Goal: Task Accomplishment & Management: Complete application form

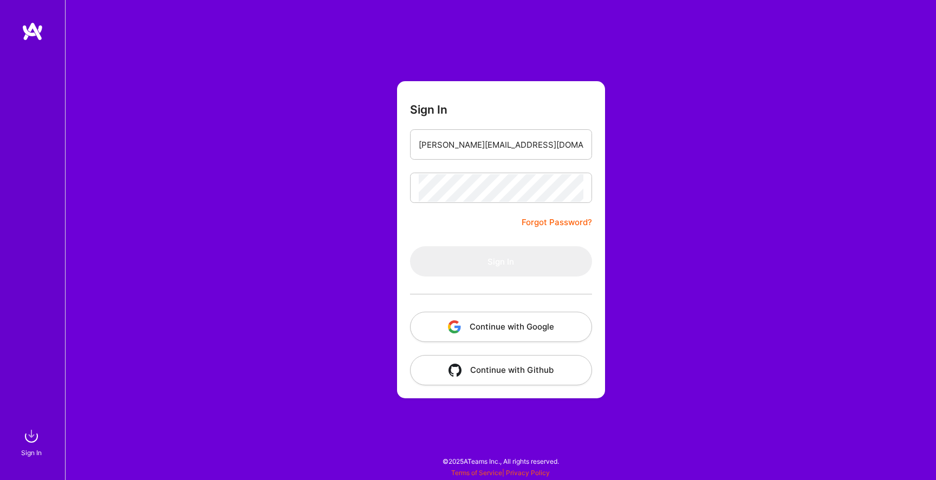
type input "[PERSON_NAME][EMAIL_ADDRESS][DOMAIN_NAME]"
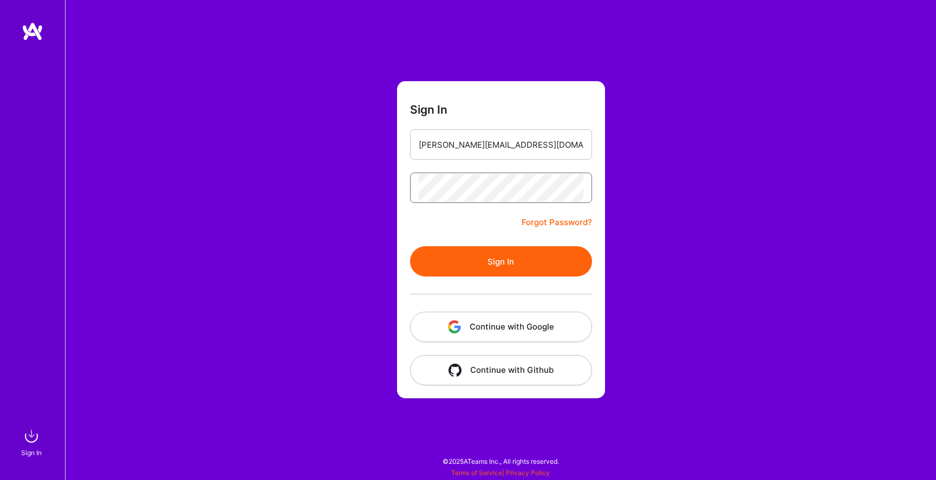
click at [410, 246] on button "Sign In" at bounding box center [501, 261] width 182 height 30
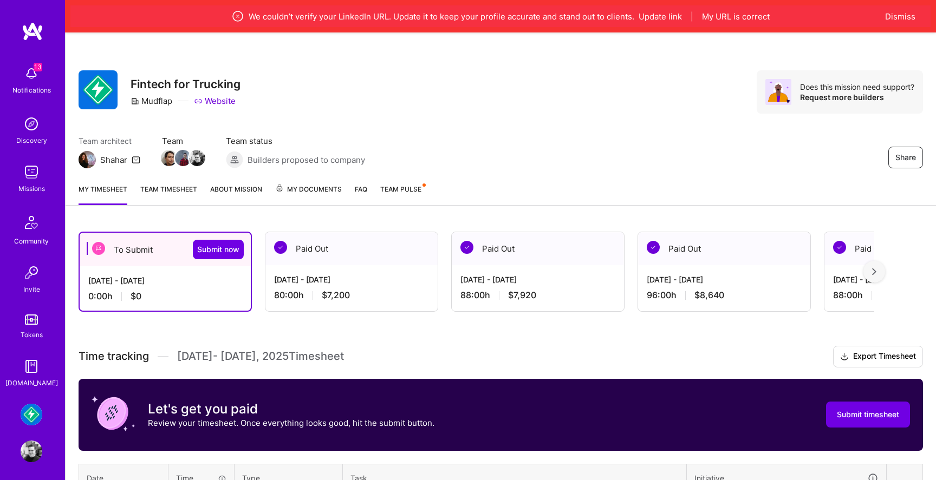
click at [175, 263] on div "To Submit Submit now" at bounding box center [165, 250] width 171 height 34
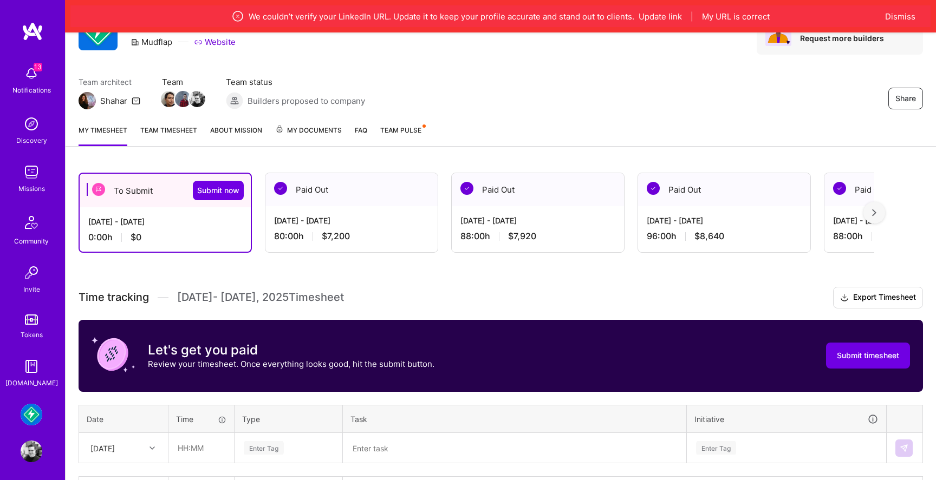
scroll to position [138, 0]
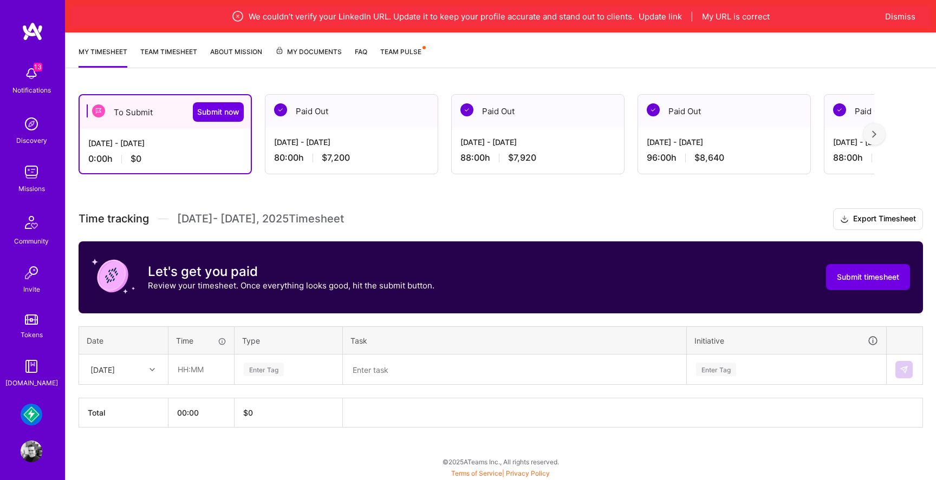
click at [115, 366] on div "[DATE]" at bounding box center [102, 369] width 24 height 11
click at [127, 398] on div "[DATE]" at bounding box center [124, 400] width 88 height 20
click at [213, 369] on input "text" at bounding box center [201, 369] width 64 height 29
type input "08:00"
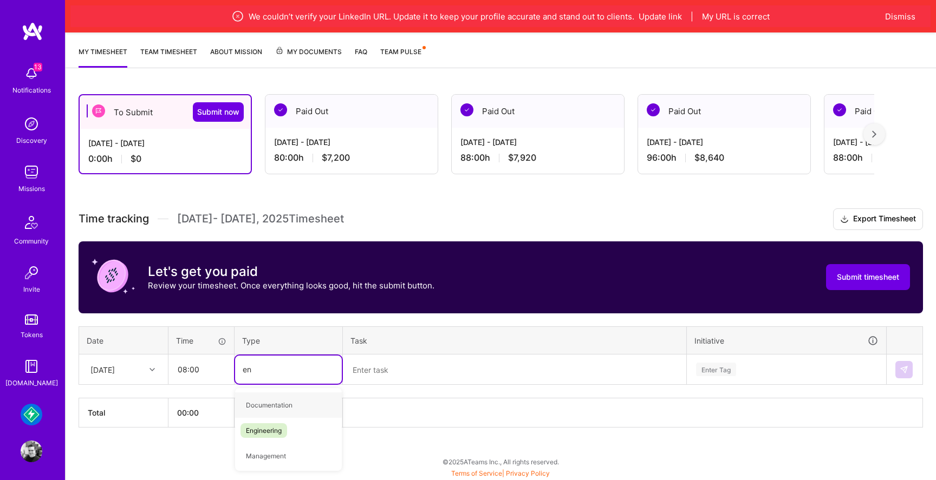
type input "eng"
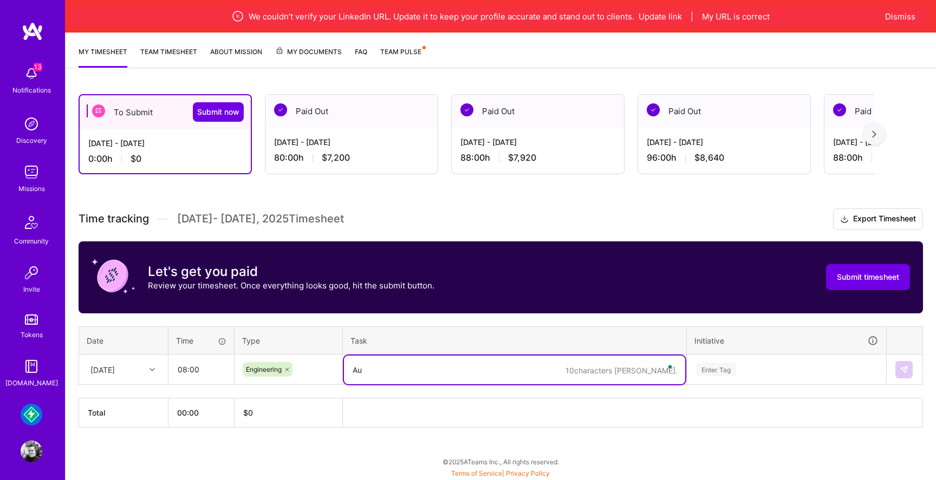
type textarea "A"
type textarea "Manual and automated testing tasks for fleets"
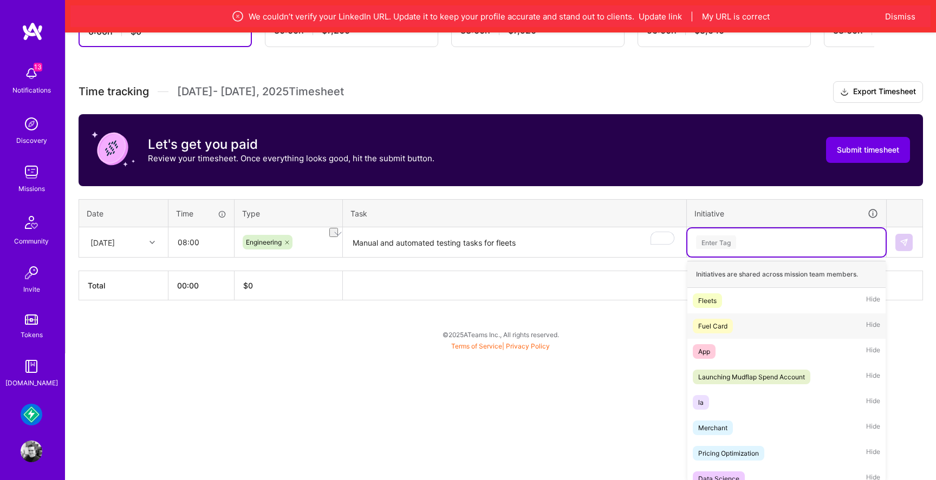
click at [749, 257] on div "option Fuel Card focused, 2 of 23. 23 results available. Use Up and Down to cho…" at bounding box center [786, 242] width 198 height 28
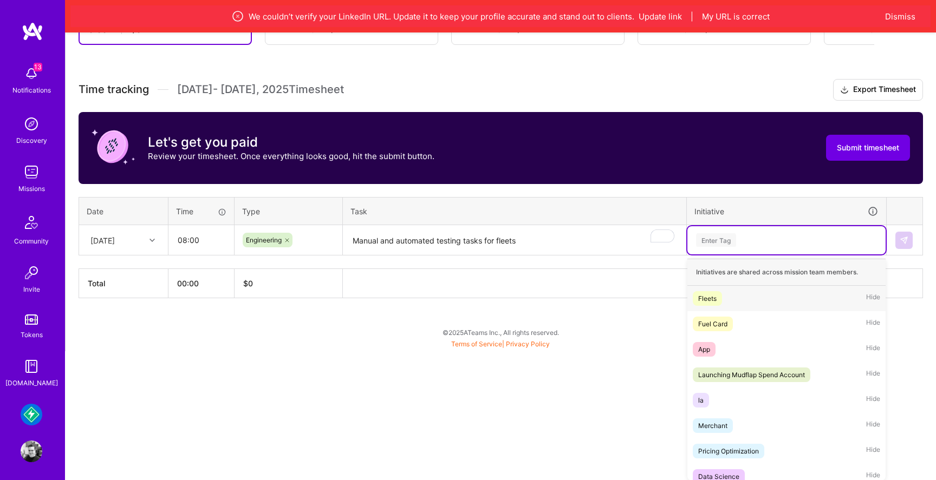
click at [739, 298] on div "Fleets Hide" at bounding box center [786, 298] width 198 height 25
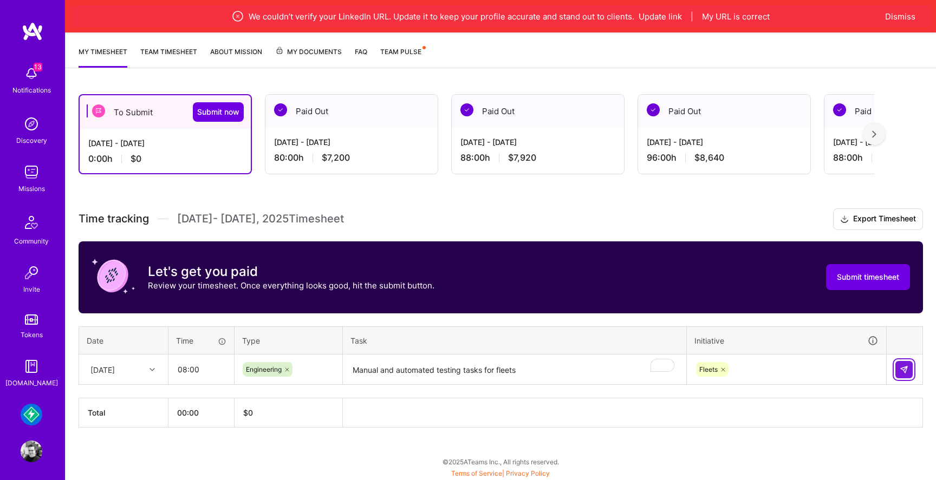
click at [907, 368] on img at bounding box center [903, 369] width 9 height 9
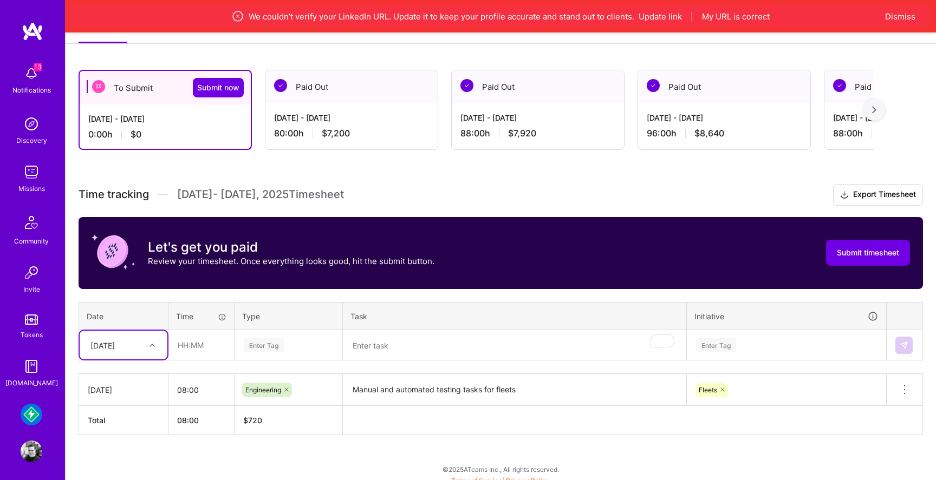
scroll to position [169, 0]
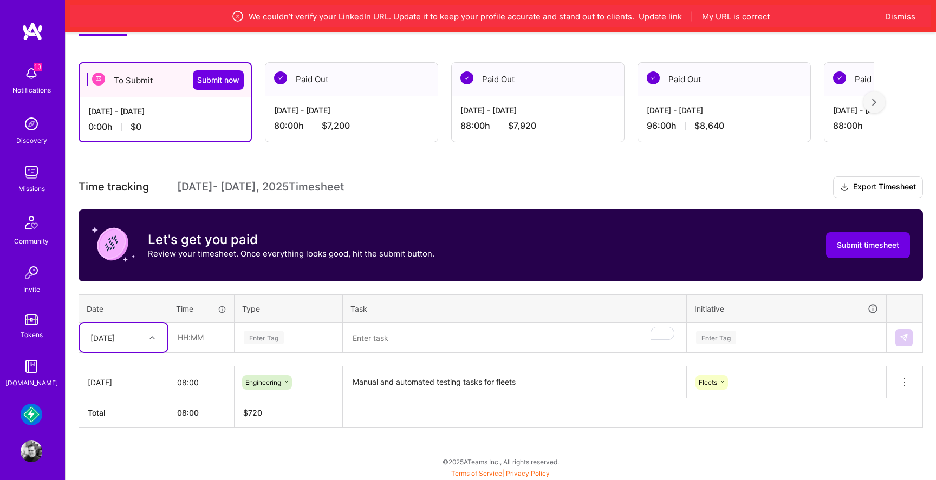
click at [118, 352] on div "option [DATE], selected. Select is focused ,type to refine list, press Down to …" at bounding box center [124, 337] width 88 height 29
click at [114, 372] on div "[DATE]" at bounding box center [124, 368] width 88 height 20
click at [189, 342] on input "text" at bounding box center [201, 337] width 64 height 29
type input "08:00"
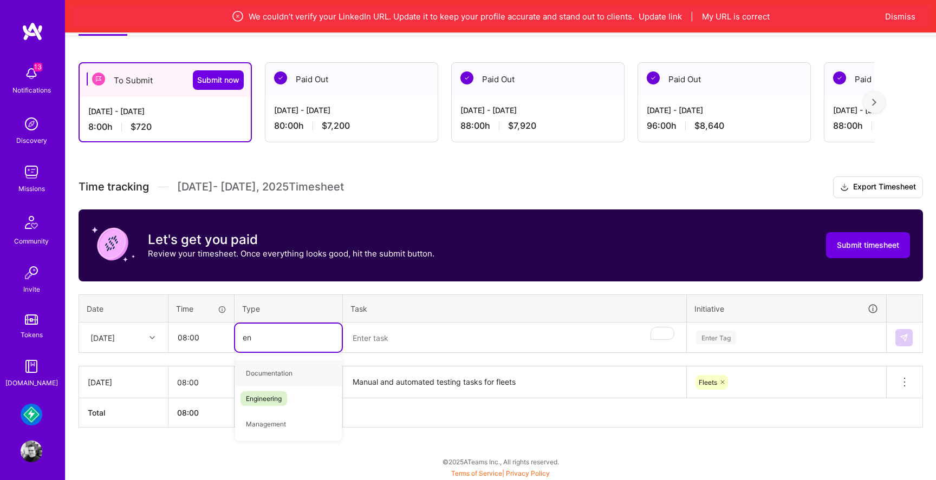
type input "eng"
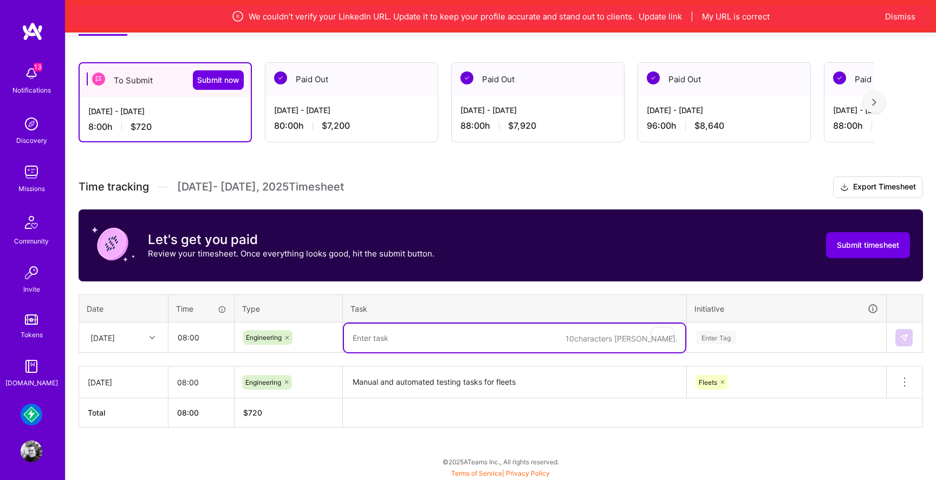
paste textarea "Manual and automated testing tasks for fleets"
type textarea "Manual and automated testing tasks for fleets"
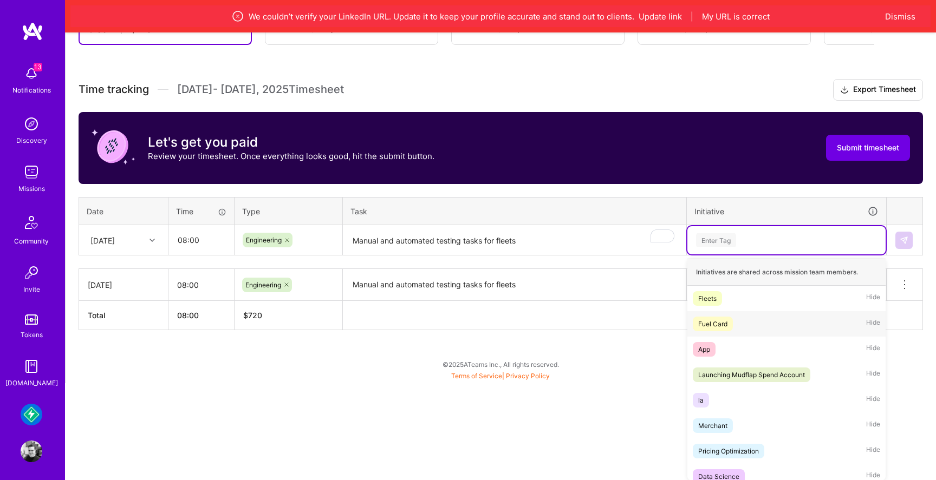
click at [736, 254] on div "option Fleets, selected. option Fuel Card focused, 2 of 23. 23 results availabl…" at bounding box center [786, 240] width 198 height 28
click at [713, 299] on div "Fleets" at bounding box center [707, 298] width 18 height 11
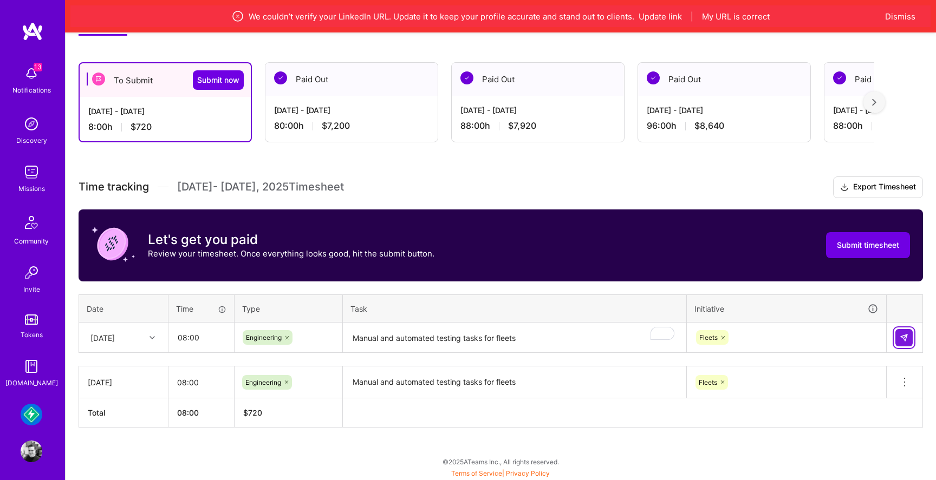
click at [907, 335] on img at bounding box center [903, 338] width 9 height 9
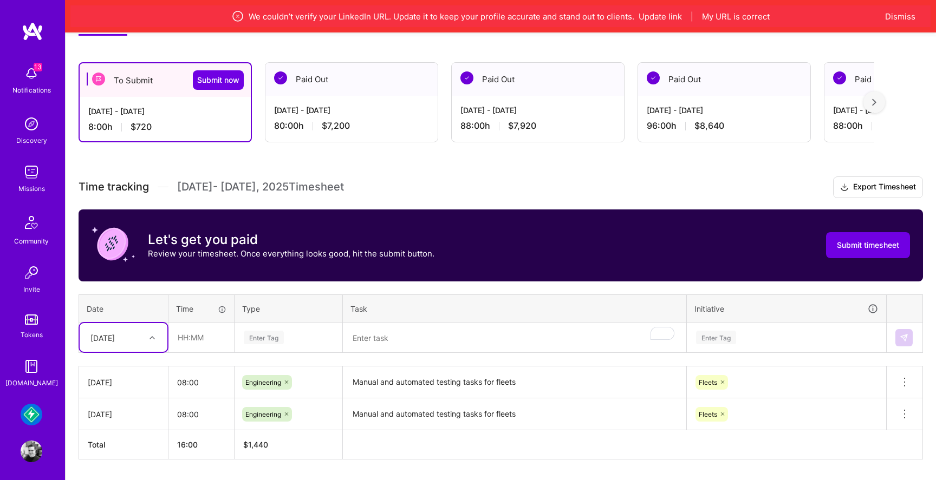
scroll to position [201, 0]
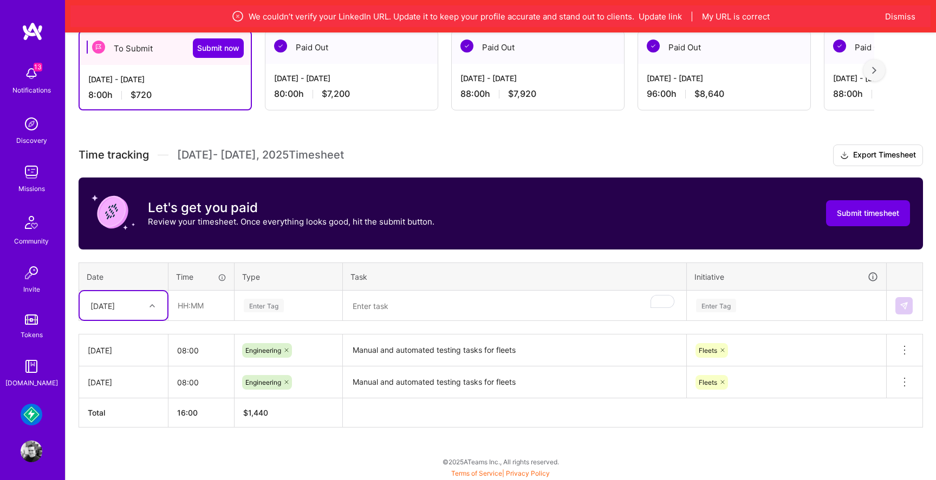
click at [122, 320] on div "option [DATE], selected. Select is focused ,type to refine list, press Down to …" at bounding box center [124, 305] width 88 height 29
click at [122, 360] on div "[DATE]" at bounding box center [124, 357] width 88 height 20
click at [196, 310] on input "text" at bounding box center [201, 305] width 64 height 29
type input "08:00"
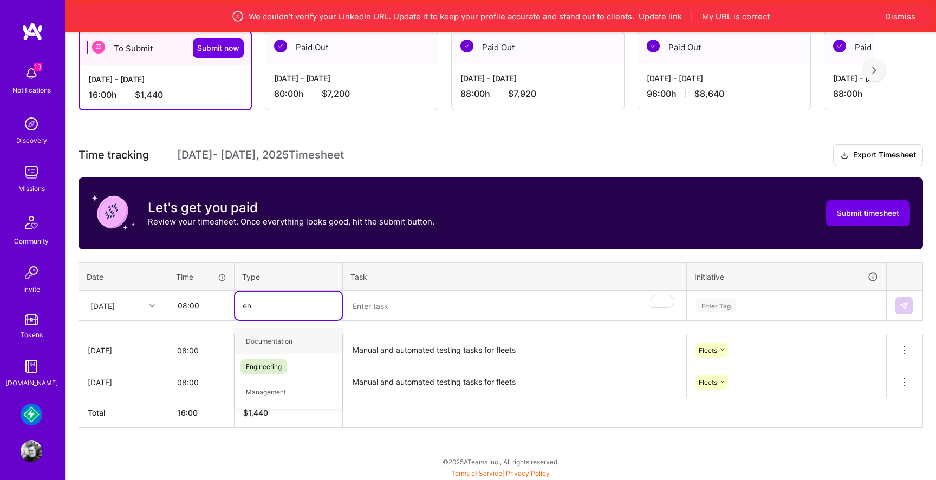
type input "eng"
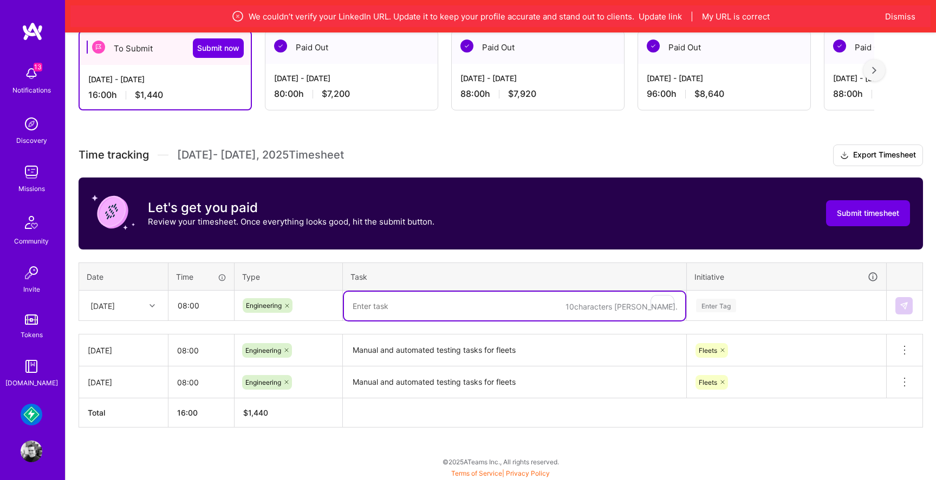
paste textarea "Manual and automated testing tasks for fleets"
type textarea "Manual and automated testing tasks for fleets"
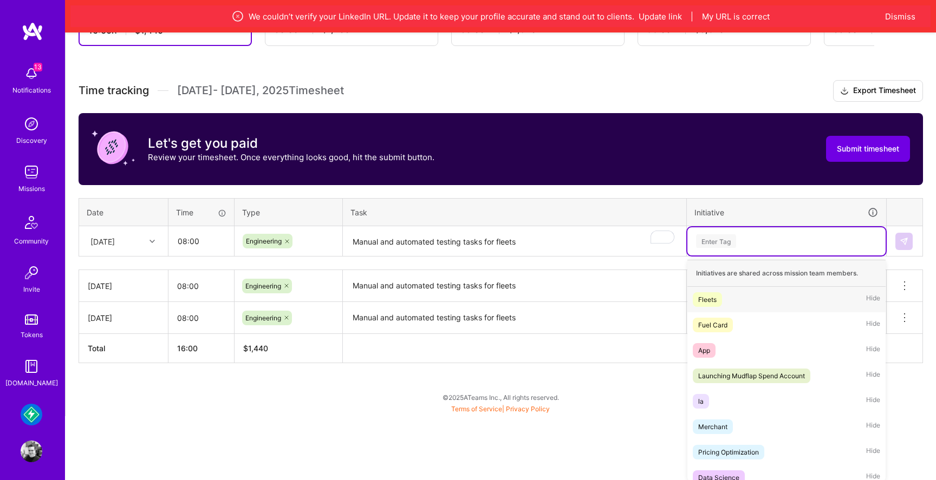
click at [746, 256] on div "option Fleets, selected. option Fleets focused, 1 of 23. 23 results available. …" at bounding box center [786, 241] width 198 height 28
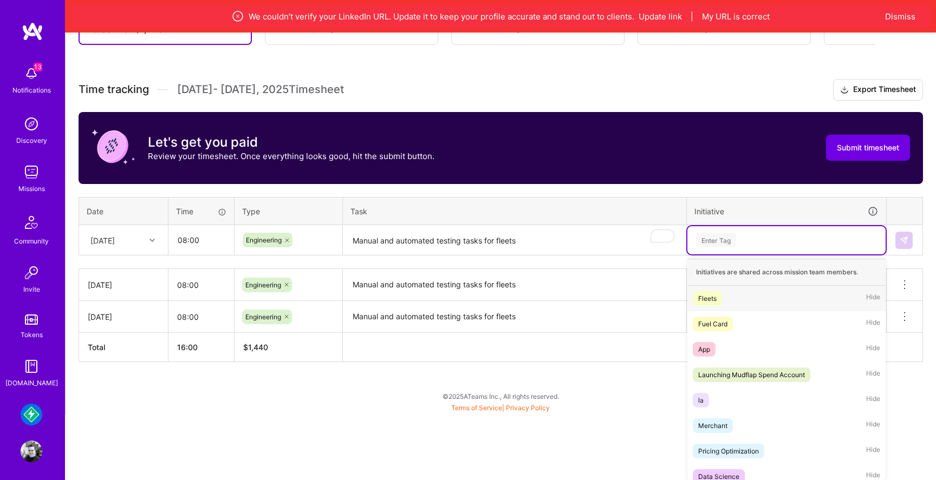
click at [727, 303] on div "Fleets Hide" at bounding box center [786, 298] width 198 height 25
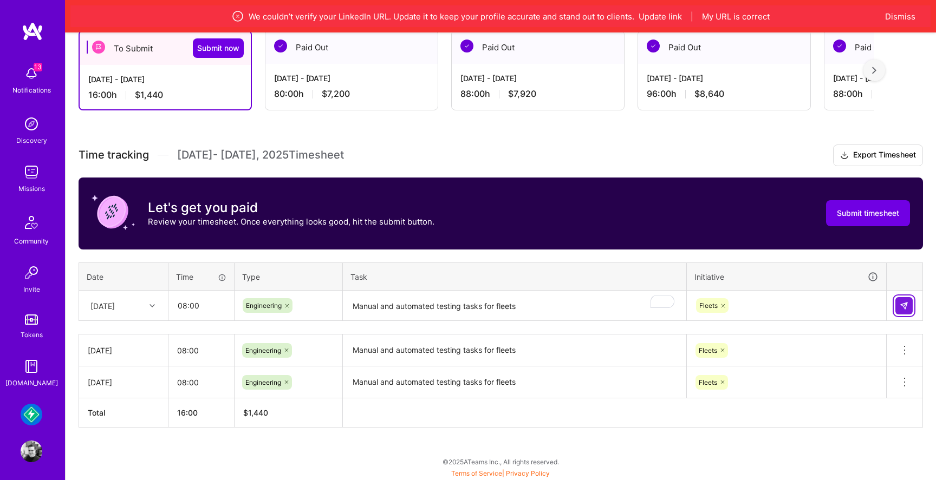
click at [904, 313] on button at bounding box center [903, 305] width 17 height 17
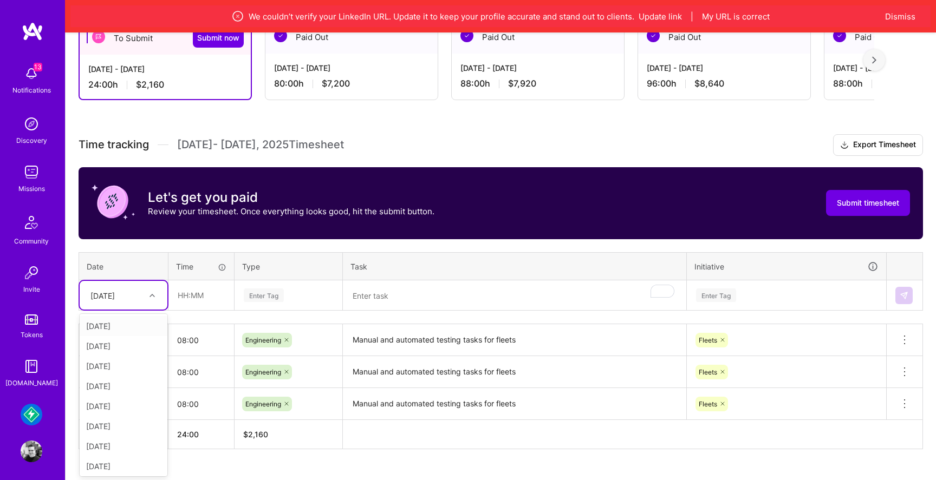
click at [135, 302] on div "[DATE]" at bounding box center [115, 295] width 60 height 18
click at [126, 370] on div "[DATE]" at bounding box center [124, 366] width 88 height 20
click at [198, 303] on input "text" at bounding box center [201, 295] width 64 height 29
type input "08:00"
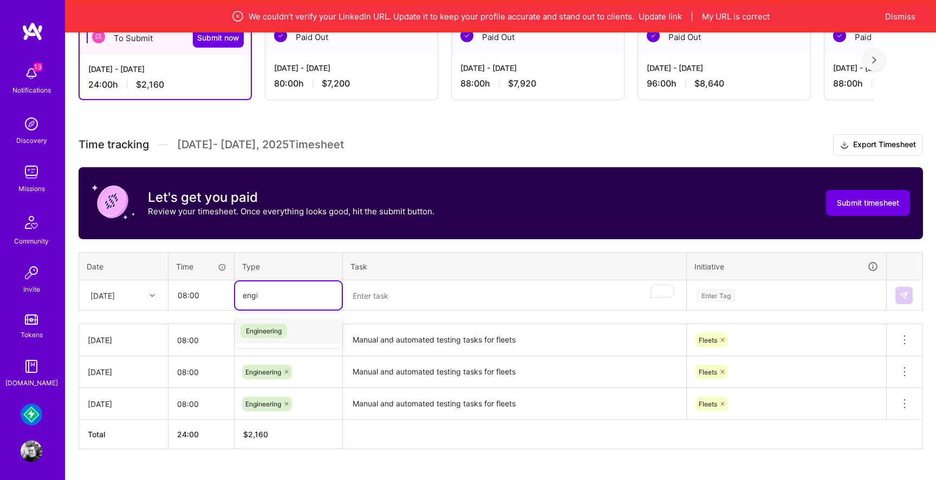
type input "engin"
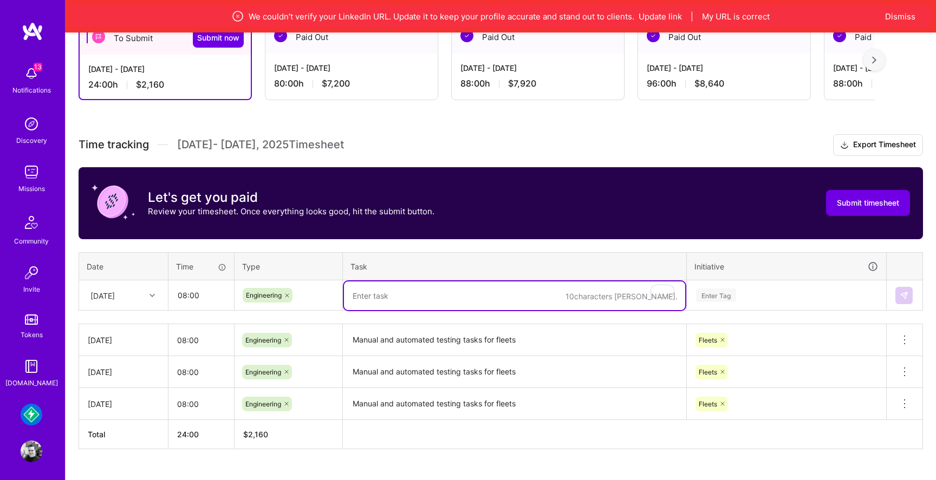
paste textarea "Manual and automated testing tasks for fleets"
type textarea "Manual and automated testing tasks for fleets"
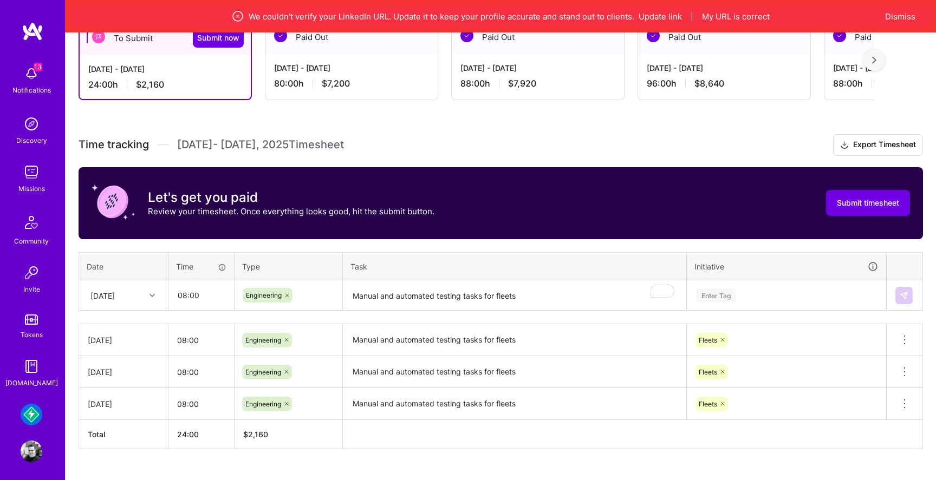
click at [713, 290] on div "Enter Tag" at bounding box center [786, 296] width 198 height 28
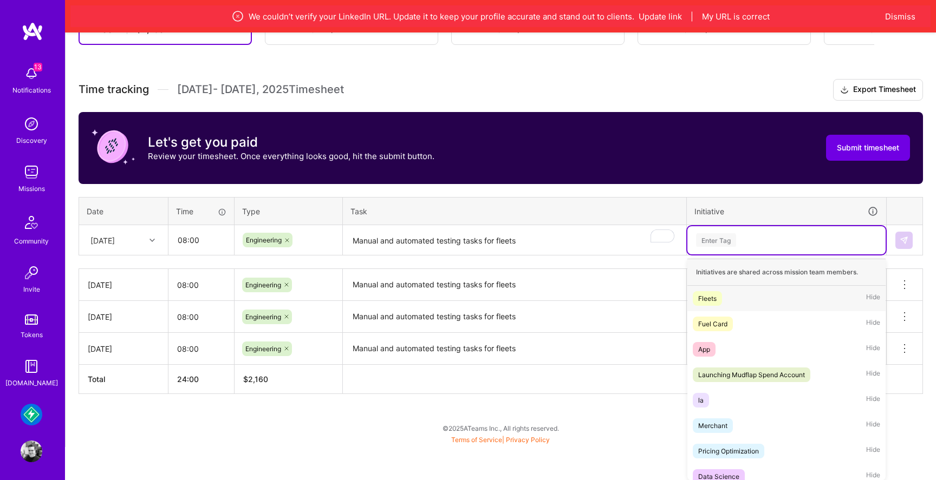
click at [721, 300] on span "Fleets" at bounding box center [706, 298] width 29 height 15
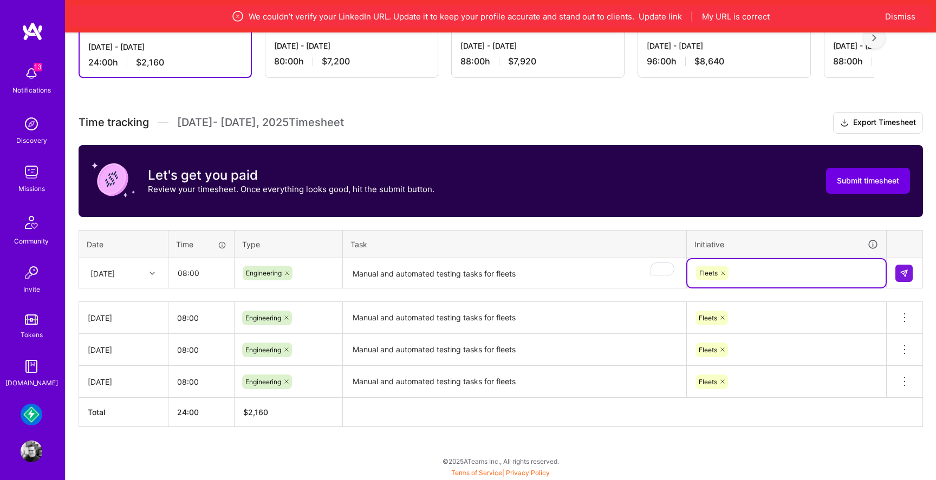
scroll to position [233, 0]
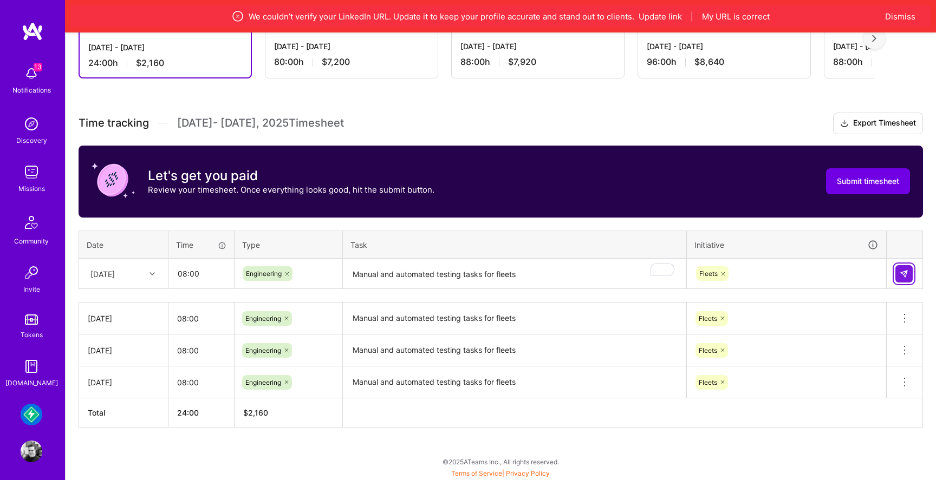
click at [905, 272] on img at bounding box center [903, 274] width 9 height 9
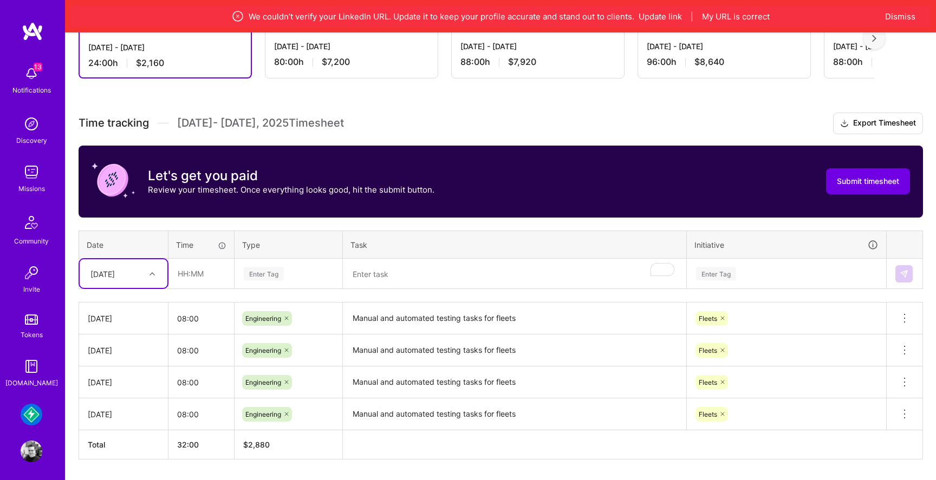
click at [115, 272] on div "[DATE]" at bounding box center [102, 273] width 24 height 11
click at [125, 364] on div "[DATE]" at bounding box center [124, 365] width 88 height 20
click at [193, 272] on input "text" at bounding box center [201, 273] width 64 height 29
type input "08:00"
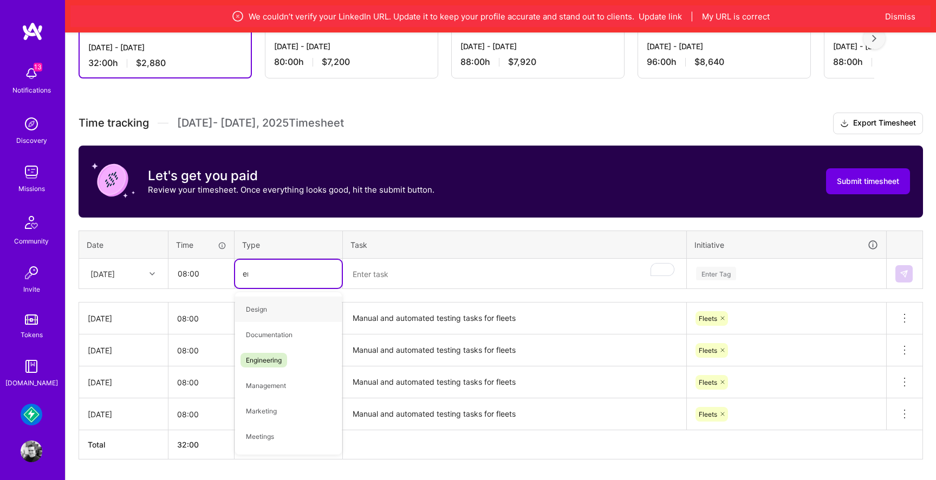
type input "eng"
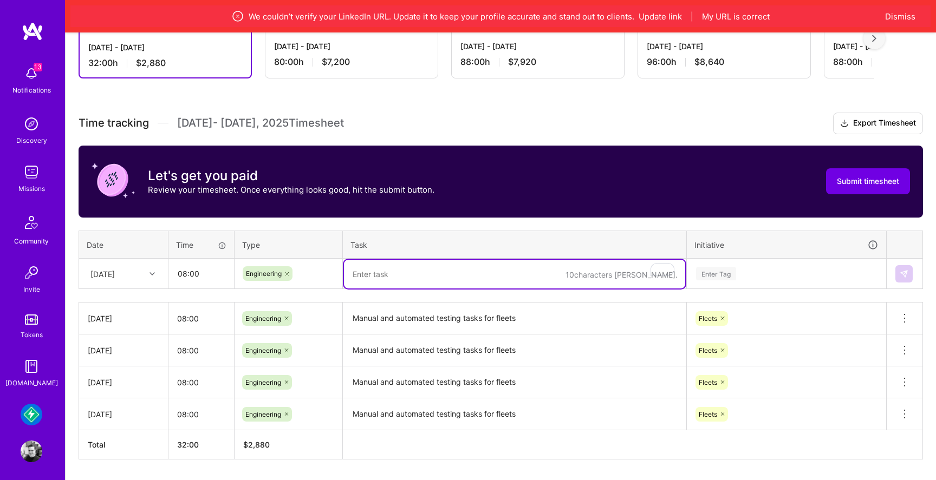
paste textarea "Manual and automated testing tasks for fleets"
type textarea "Manual and automated testing tasks for fleets"
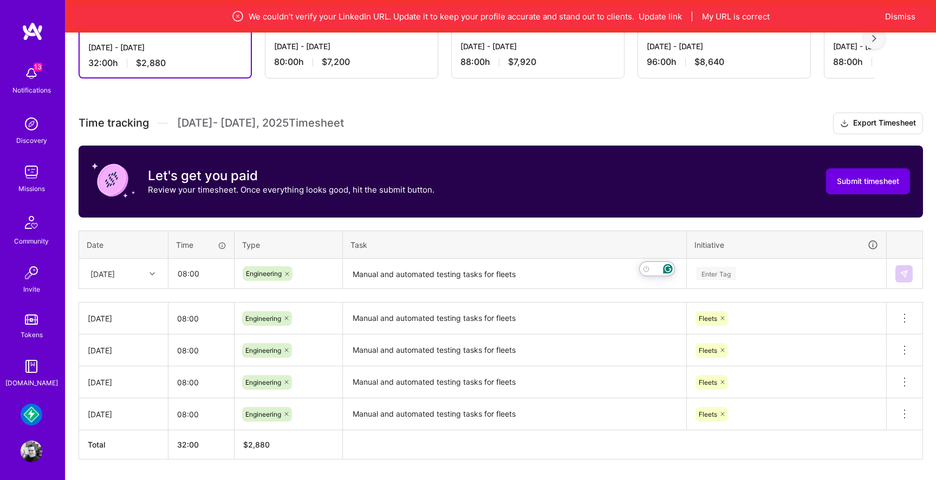
scroll to position [267, 0]
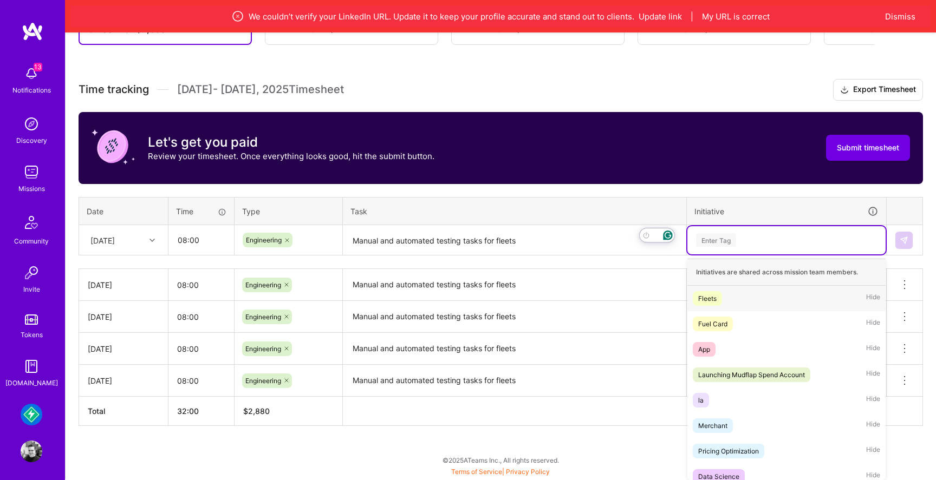
click at [726, 293] on div "Fleets Hide" at bounding box center [786, 298] width 198 height 25
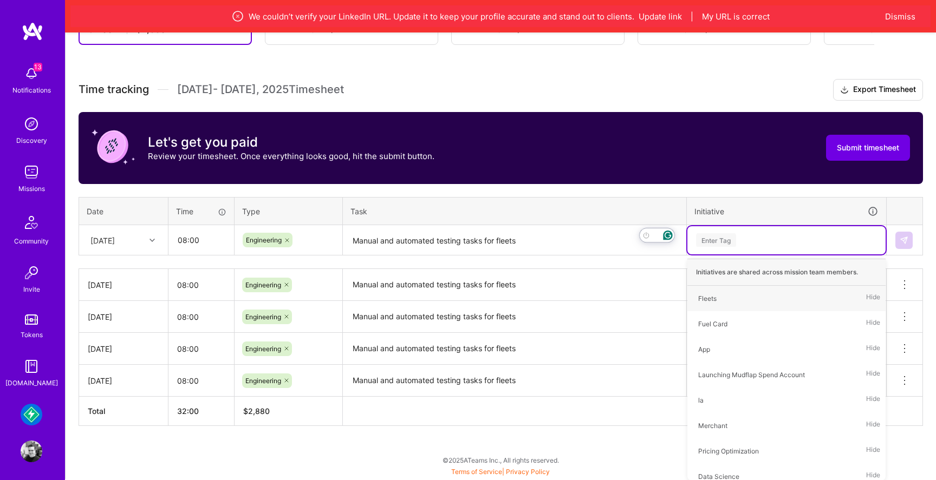
scroll to position [265, 0]
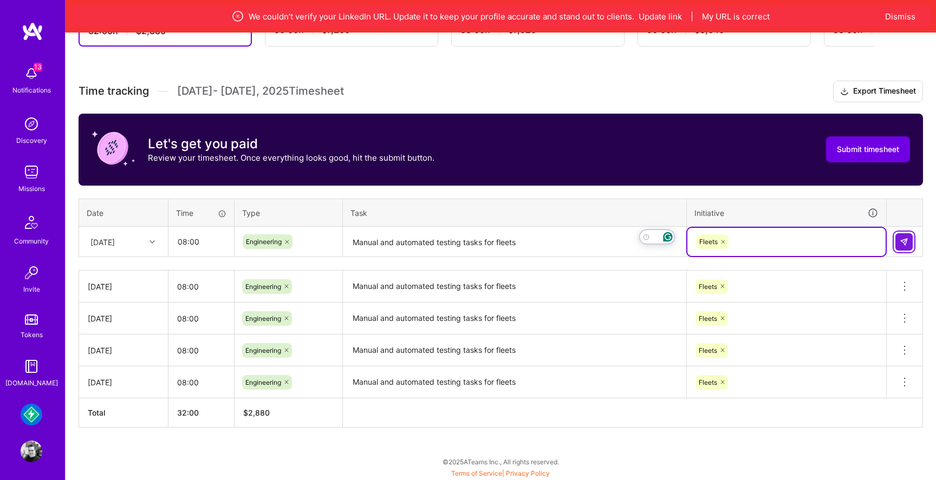
click at [902, 243] on img at bounding box center [903, 242] width 9 height 9
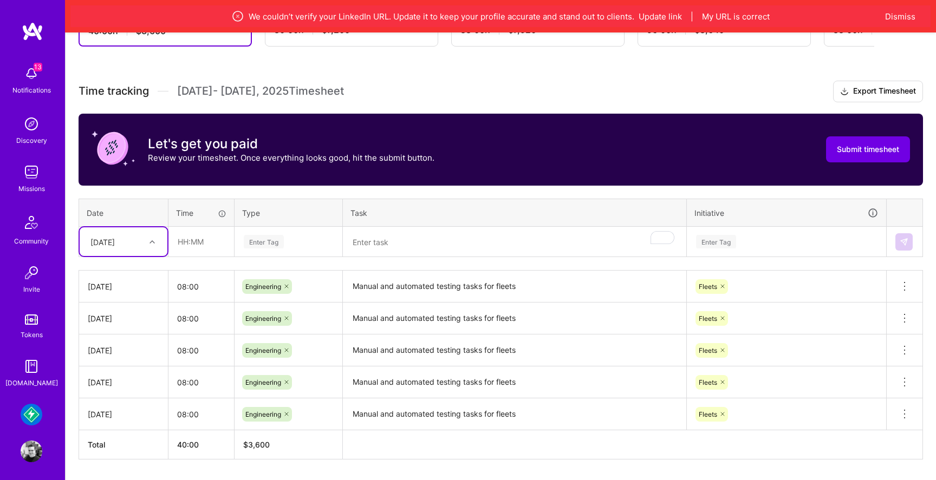
click at [139, 236] on div "[DATE]" at bounding box center [115, 242] width 60 height 18
type input "w"
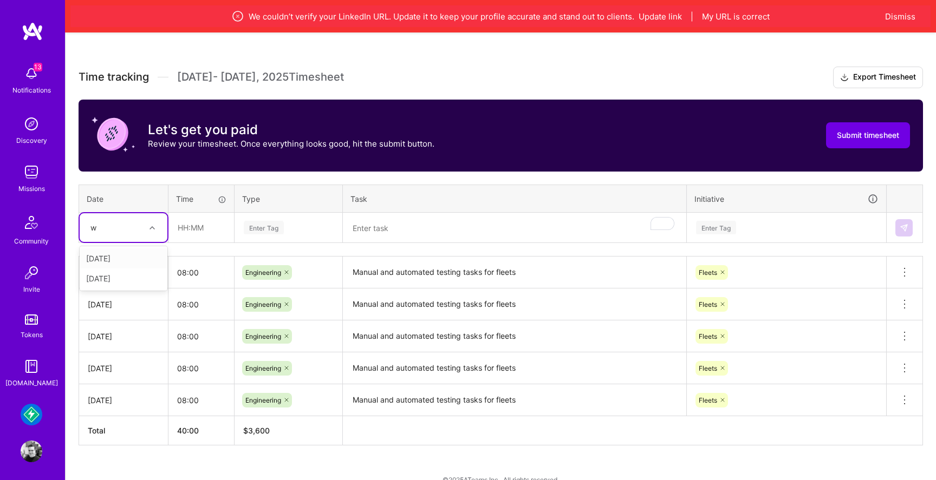
scroll to position [280, 0]
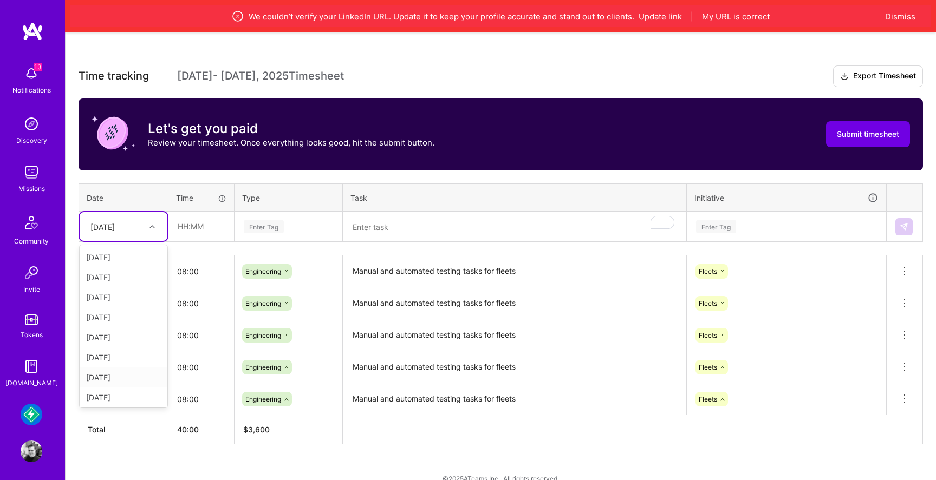
click at [116, 376] on div "[DATE]" at bounding box center [124, 378] width 88 height 20
click at [189, 251] on div "Time tracking [DATE] - [DATE] Timesheet Export Timesheet Let's get you paid Rev…" at bounding box center [501, 255] width 844 height 379
click at [197, 223] on input "text" at bounding box center [201, 226] width 64 height 29
type input "08:00"
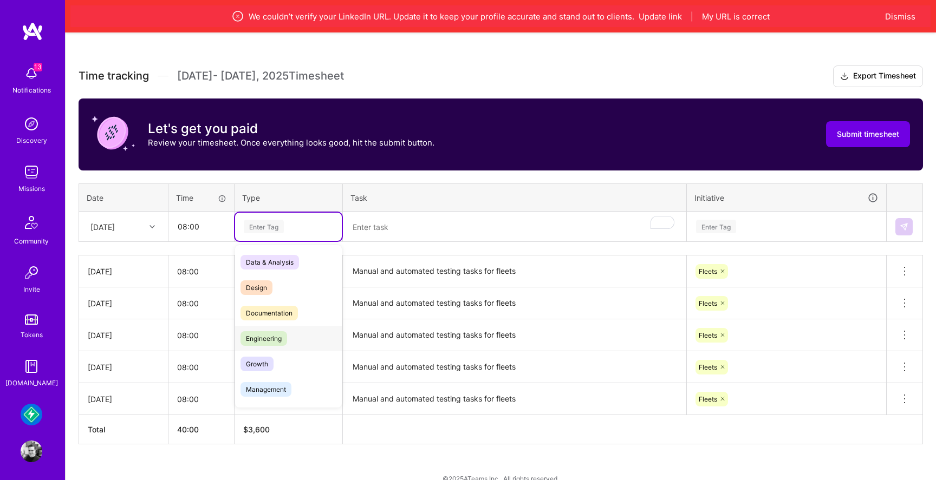
click at [282, 345] on span "Engineering" at bounding box center [263, 338] width 47 height 15
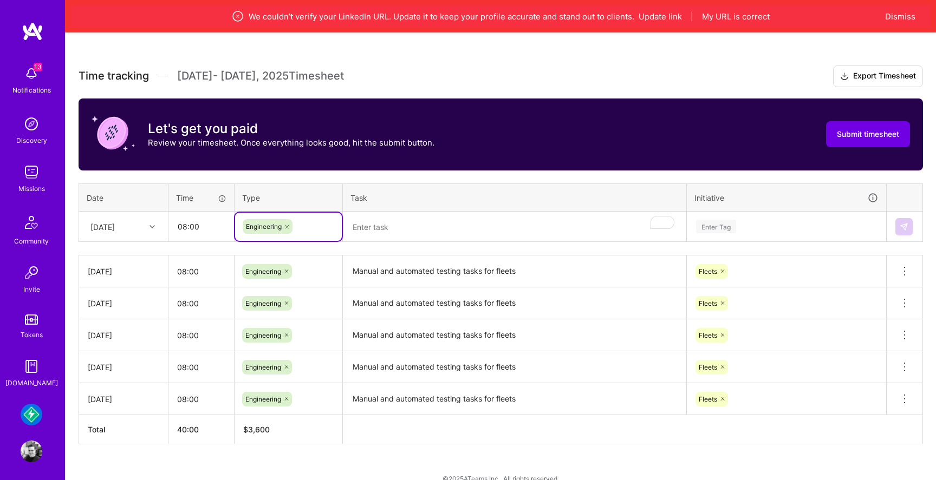
click at [374, 230] on textarea "To enrich screen reader interactions, please activate Accessibility in Grammarl…" at bounding box center [514, 227] width 341 height 29
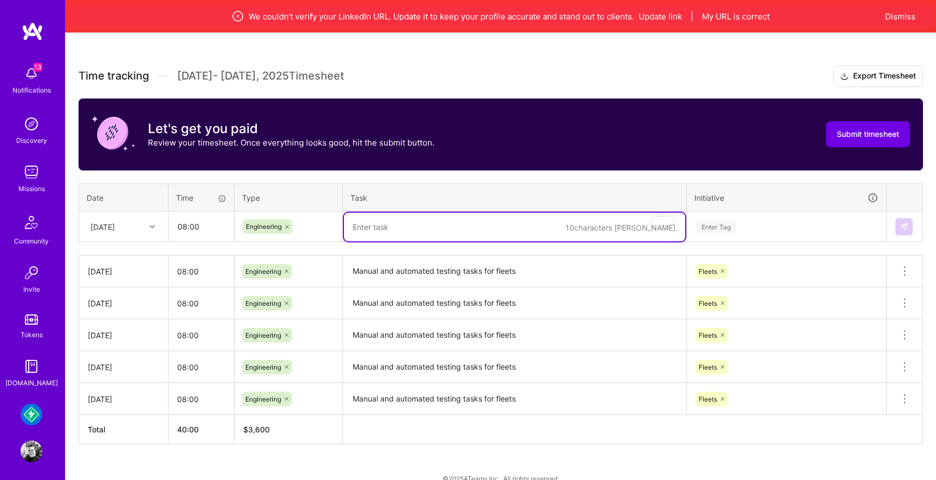
paste textarea "Manual and automated testing tasks for fleets"
type textarea "Manual and automated testing tasks for fleets"
click at [751, 225] on div "Enter Tag" at bounding box center [786, 227] width 183 height 14
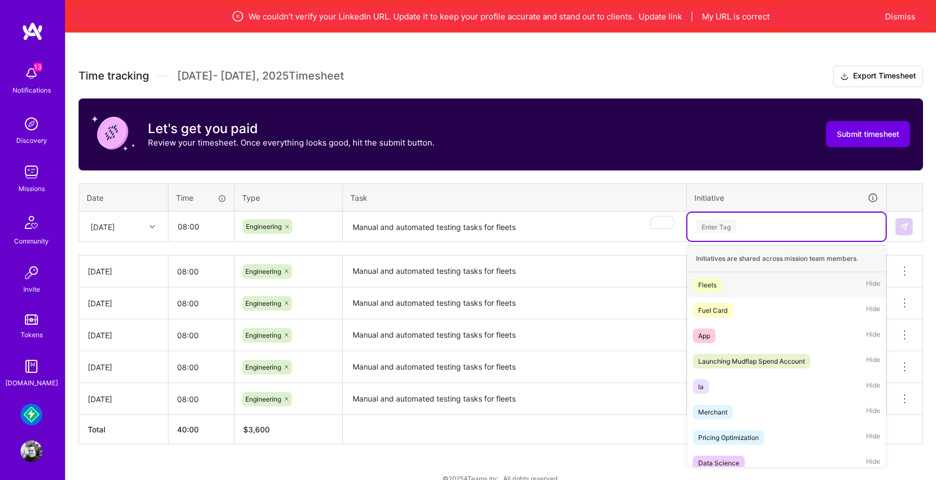
click at [706, 291] on div "Fleets Hide" at bounding box center [786, 284] width 198 height 25
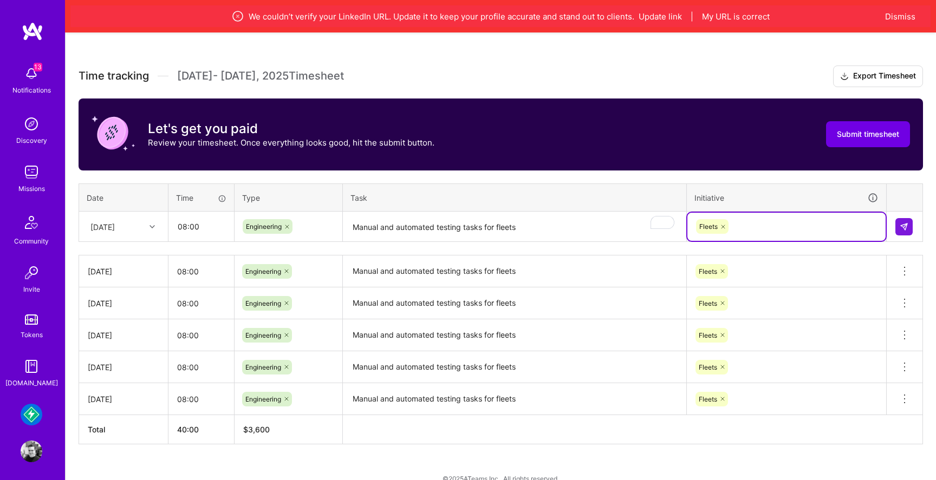
click at [894, 229] on td at bounding box center [904, 227] width 36 height 30
click at [906, 229] on img at bounding box center [903, 227] width 9 height 9
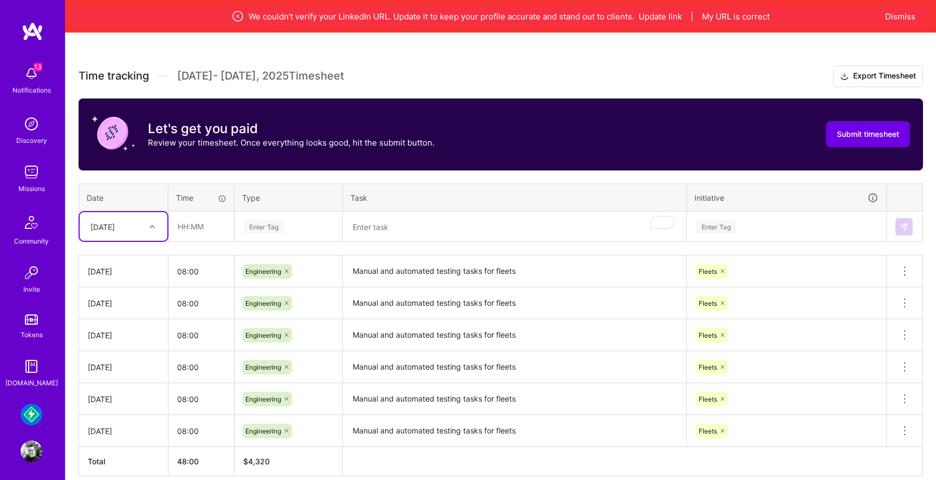
click at [92, 222] on div "[DATE]" at bounding box center [102, 226] width 24 height 11
click at [120, 366] on div "[DATE]" at bounding box center [124, 372] width 88 height 20
click at [213, 230] on input "text" at bounding box center [201, 226] width 64 height 29
type input "08:00"
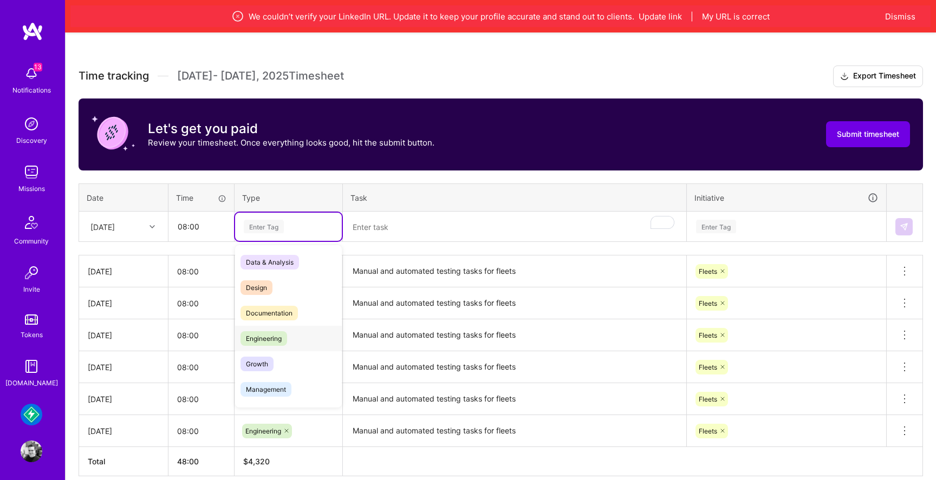
click at [294, 339] on div "Engineering" at bounding box center [288, 338] width 107 height 25
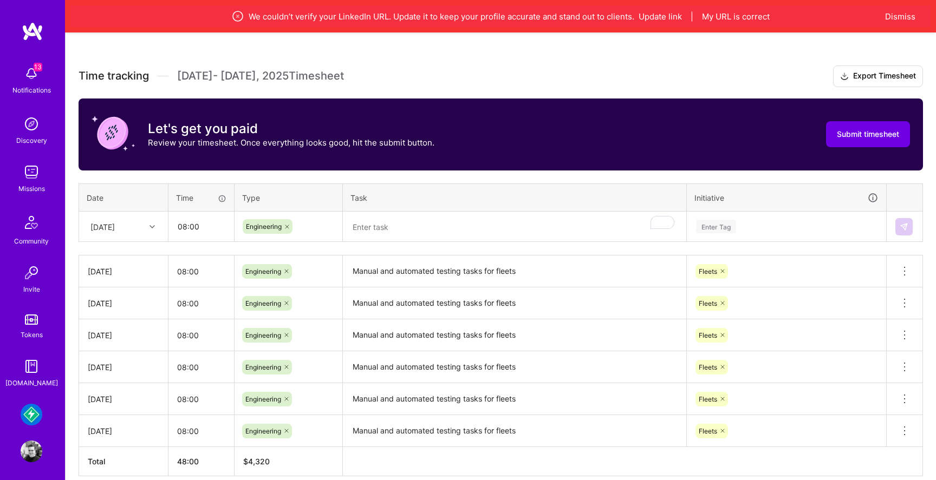
click at [404, 210] on th "Task" at bounding box center [515, 198] width 344 height 28
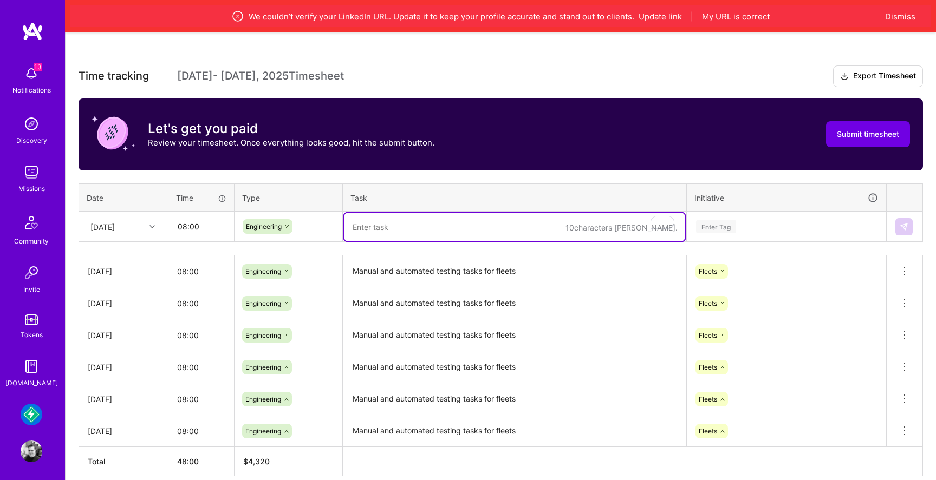
click at [404, 217] on textarea "To enrich screen reader interactions, please activate Accessibility in Grammarl…" at bounding box center [514, 227] width 341 height 29
paste textarea "Manual and automated testing tasks for fleets"
type textarea "Manual and automated testing tasks for fleets"
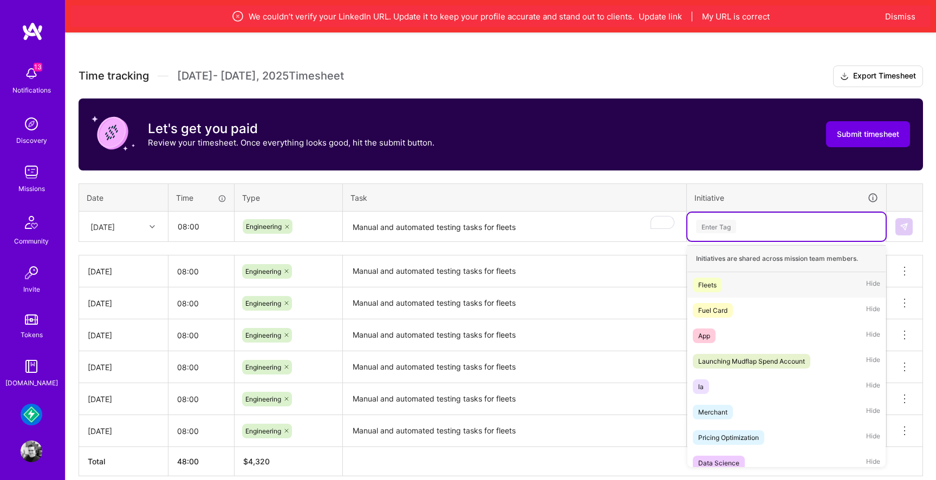
click at [750, 226] on div "Enter Tag" at bounding box center [786, 227] width 183 height 14
click at [727, 284] on div "Fleets Hide" at bounding box center [786, 284] width 198 height 25
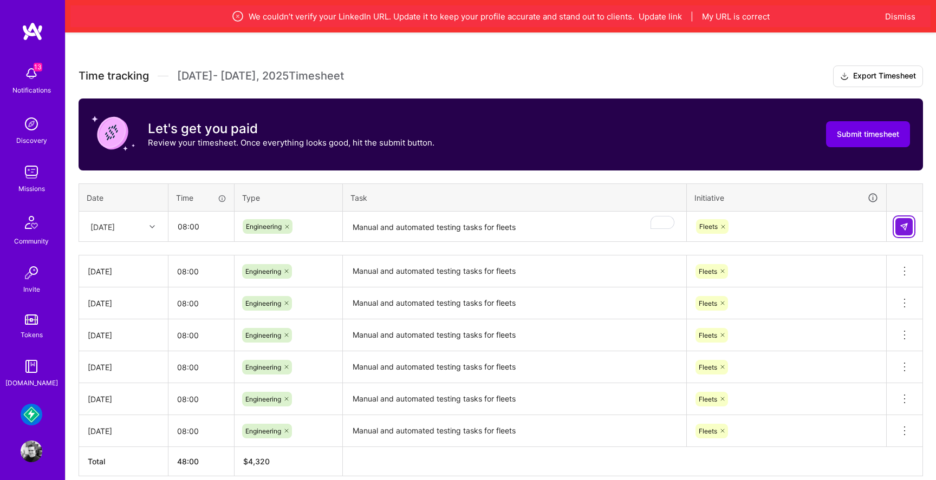
click at [909, 228] on button at bounding box center [903, 226] width 17 height 17
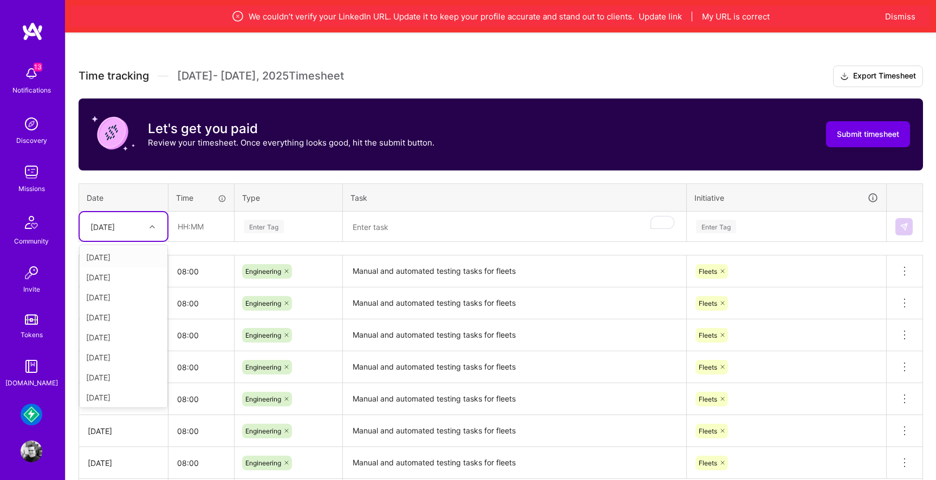
click at [153, 225] on icon at bounding box center [151, 226] width 5 height 5
click at [126, 295] on div "[DATE]" at bounding box center [124, 300] width 88 height 20
click at [194, 221] on input "text" at bounding box center [201, 226] width 64 height 29
type input "08:00"
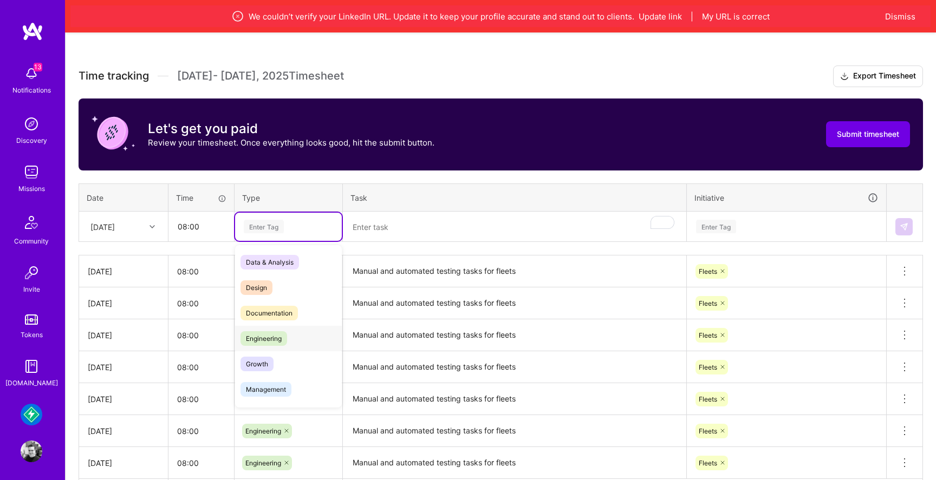
click at [278, 332] on span "Engineering" at bounding box center [263, 338] width 47 height 15
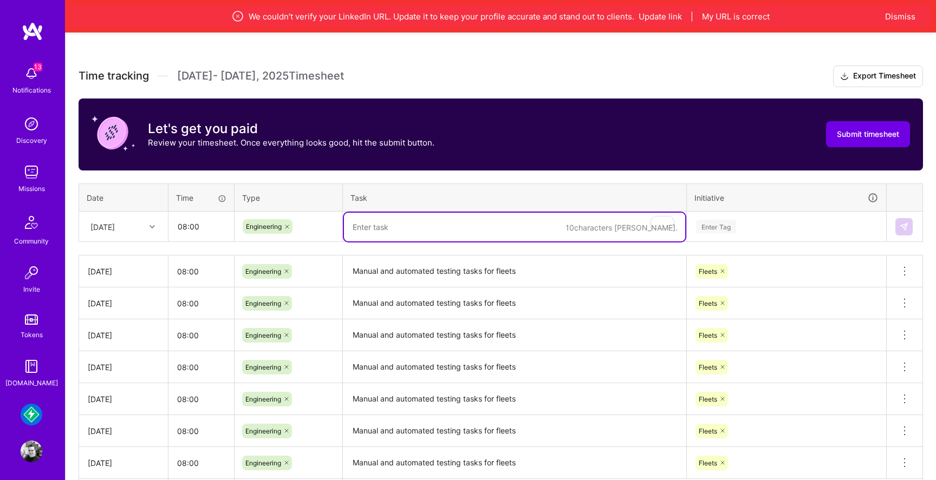
click at [443, 227] on textarea "To enrich screen reader interactions, please activate Accessibility in Grammarl…" at bounding box center [514, 227] width 341 height 29
paste textarea "Manual and automated testing tasks for fleets"
type textarea "Manual and automated testing tasks for fleets"
click at [736, 221] on div "Enter Tag" at bounding box center [716, 226] width 40 height 17
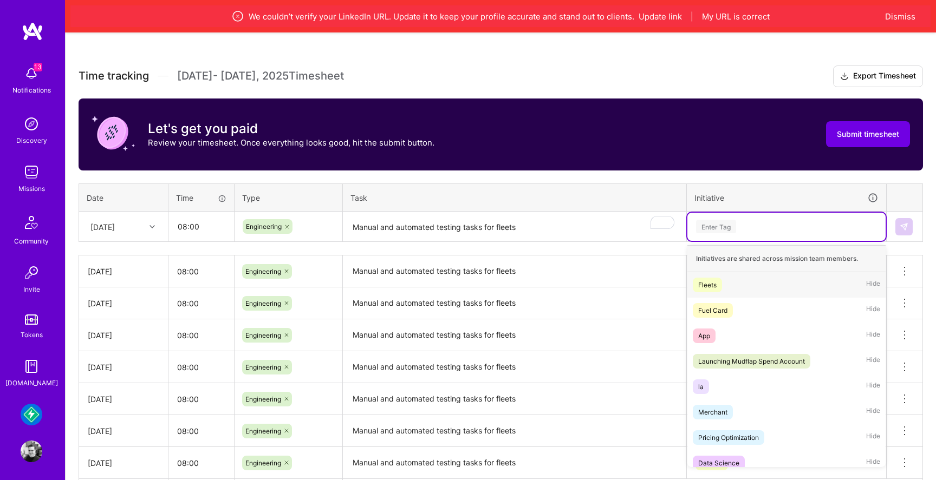
click at [716, 286] on div "Fleets" at bounding box center [707, 284] width 18 height 11
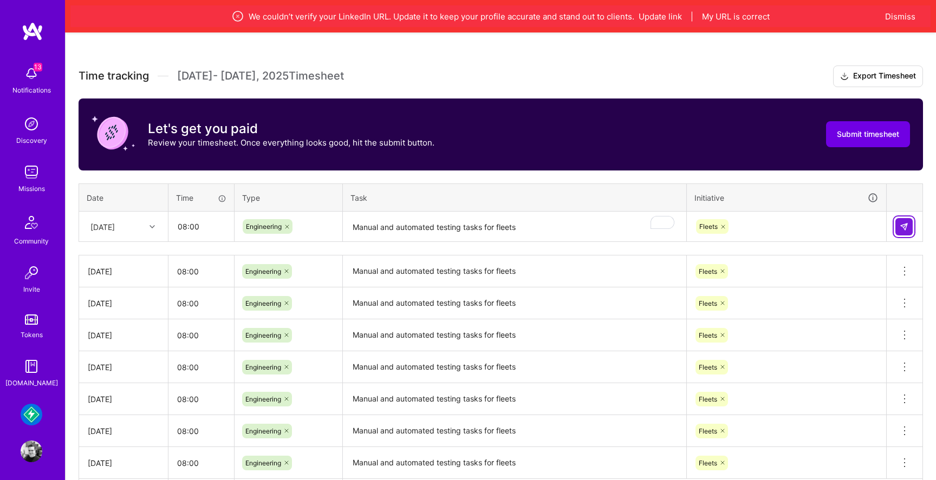
click at [909, 226] on button at bounding box center [903, 226] width 17 height 17
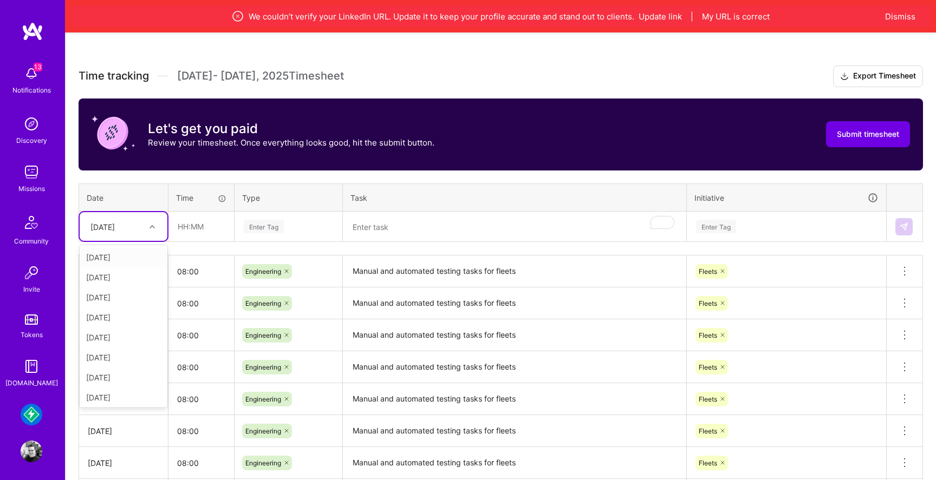
click at [135, 227] on div "[DATE]" at bounding box center [115, 227] width 60 height 18
click at [119, 310] on div "[DATE]" at bounding box center [124, 315] width 88 height 20
click at [201, 227] on input "text" at bounding box center [201, 226] width 64 height 29
type input "08:00"
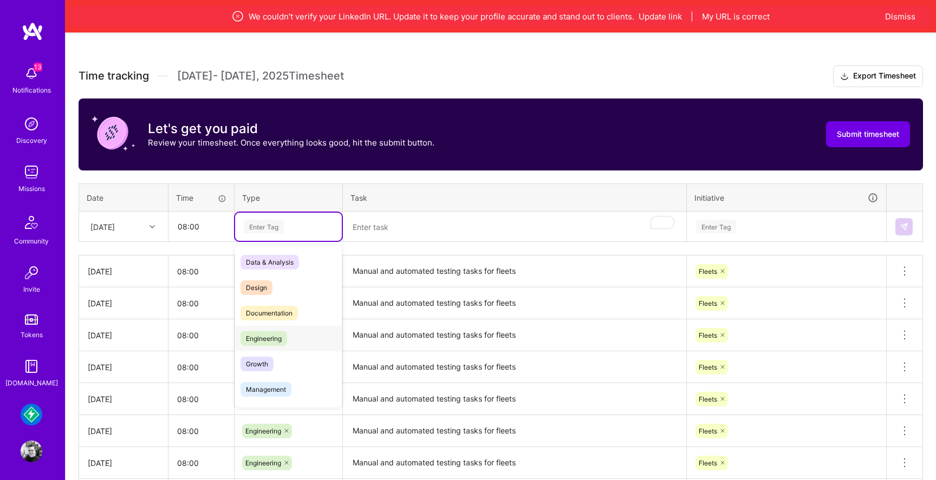
click at [287, 335] on span "Engineering" at bounding box center [263, 338] width 47 height 15
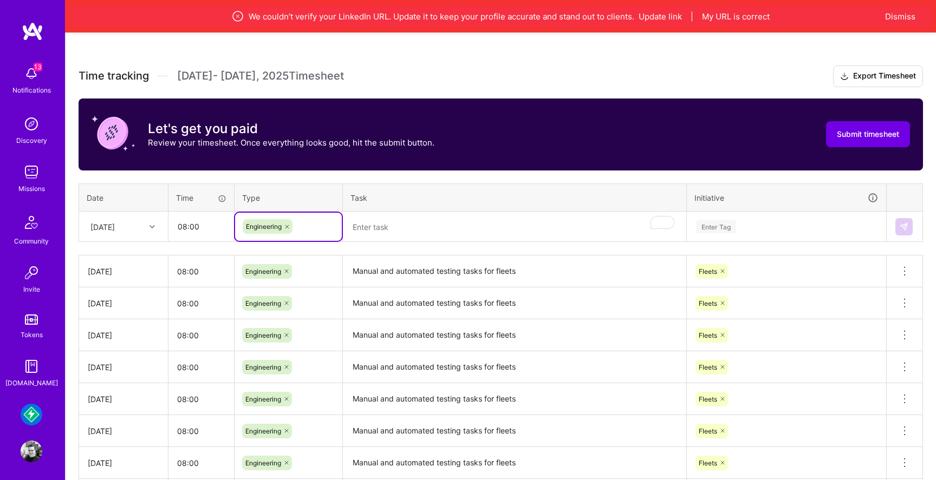
click at [401, 209] on th "Task" at bounding box center [515, 198] width 344 height 28
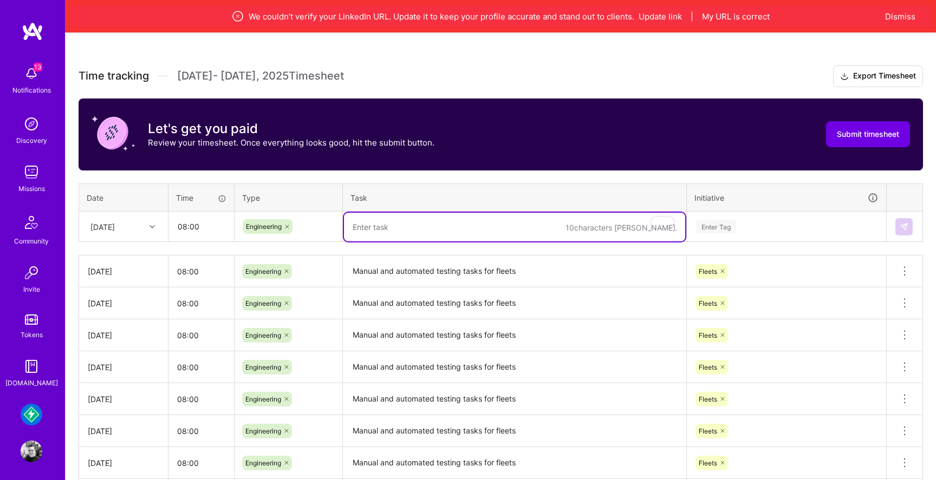
click at [401, 221] on textarea "To enrich screen reader interactions, please activate Accessibility in Grammarl…" at bounding box center [514, 227] width 341 height 29
paste textarea "Manual and automated testing tasks for fleets"
type textarea "Manual and automated testing tasks for fleets"
click at [744, 224] on div "Enter Tag" at bounding box center [786, 227] width 183 height 14
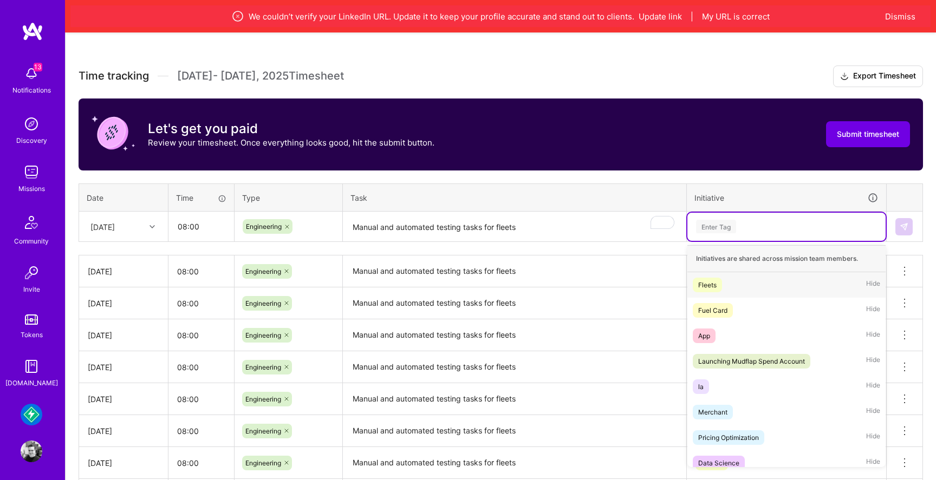
click at [722, 276] on div "Fleets Hide" at bounding box center [786, 284] width 198 height 25
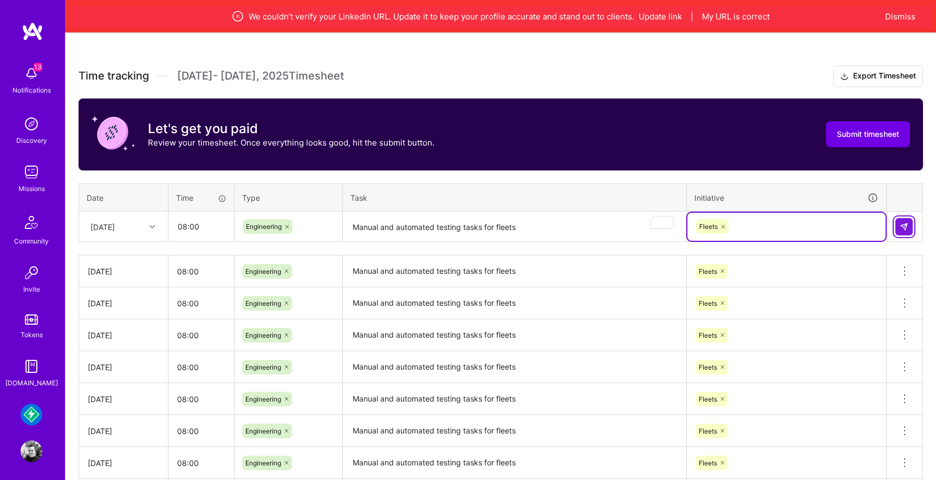
click at [901, 225] on img at bounding box center [903, 227] width 9 height 9
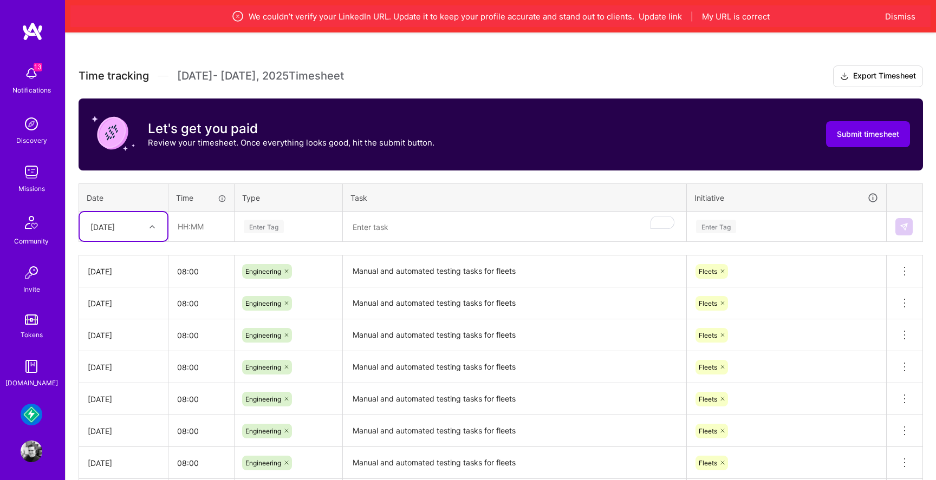
click at [145, 224] on div "[DATE]" at bounding box center [124, 226] width 88 height 29
click at [120, 332] on div "[DATE]" at bounding box center [124, 335] width 88 height 20
click at [202, 220] on input "text" at bounding box center [201, 226] width 64 height 29
type input "08:00"
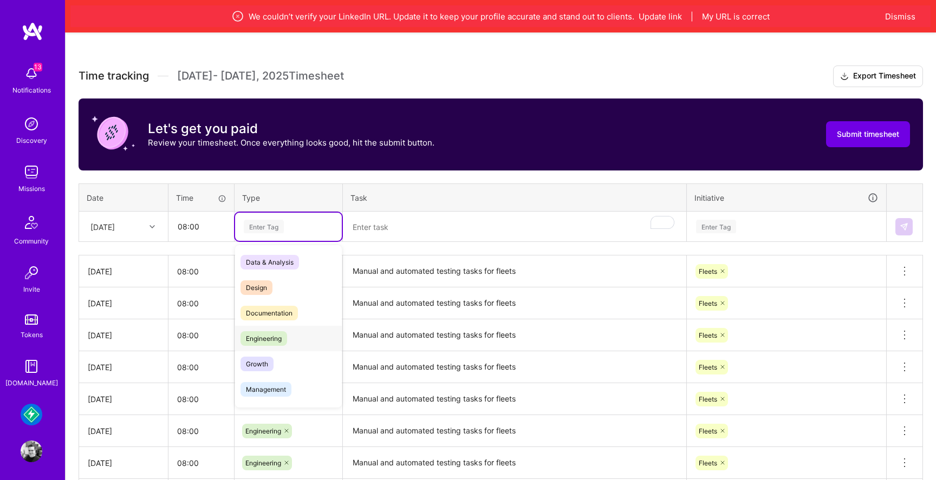
click at [291, 339] on div "Engineering" at bounding box center [288, 338] width 107 height 25
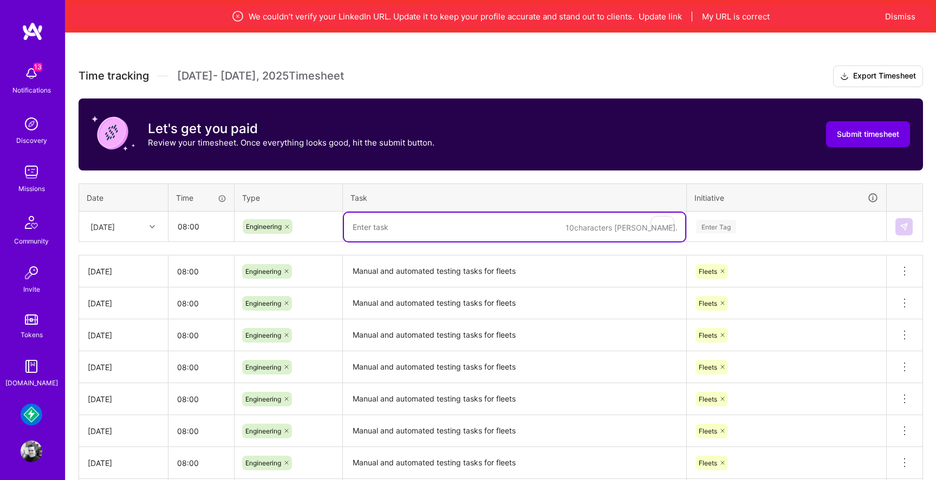
click at [383, 227] on textarea "To enrich screen reader interactions, please activate Accessibility in Grammarl…" at bounding box center [514, 227] width 341 height 29
paste textarea "Manual and automated testing tasks for fleets"
type textarea "Manual and automated testing tasks for fleets"
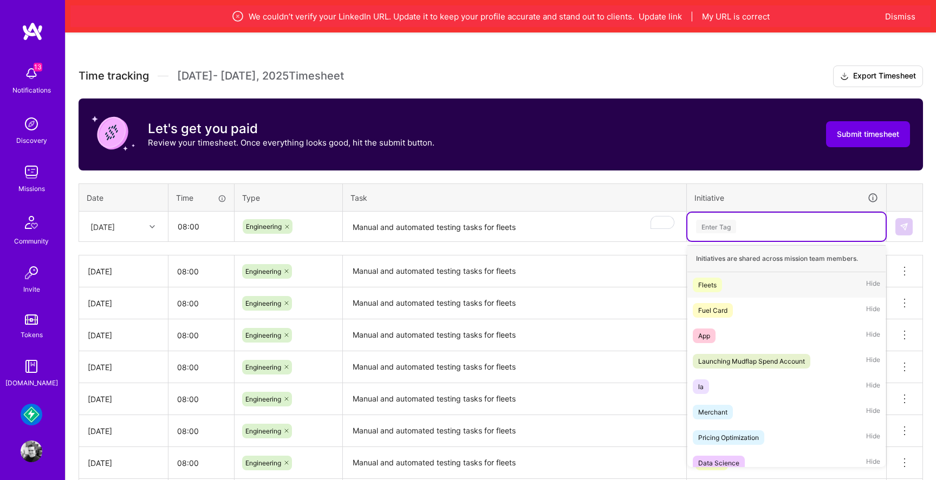
click at [735, 227] on div "Enter Tag" at bounding box center [716, 226] width 40 height 17
click at [726, 275] on div "Fleets Hide" at bounding box center [786, 284] width 198 height 25
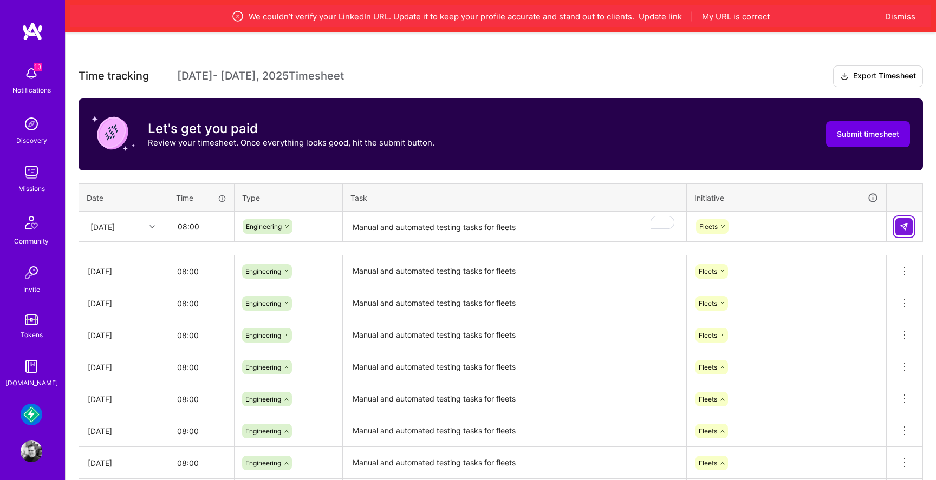
click at [904, 227] on img at bounding box center [903, 227] width 9 height 9
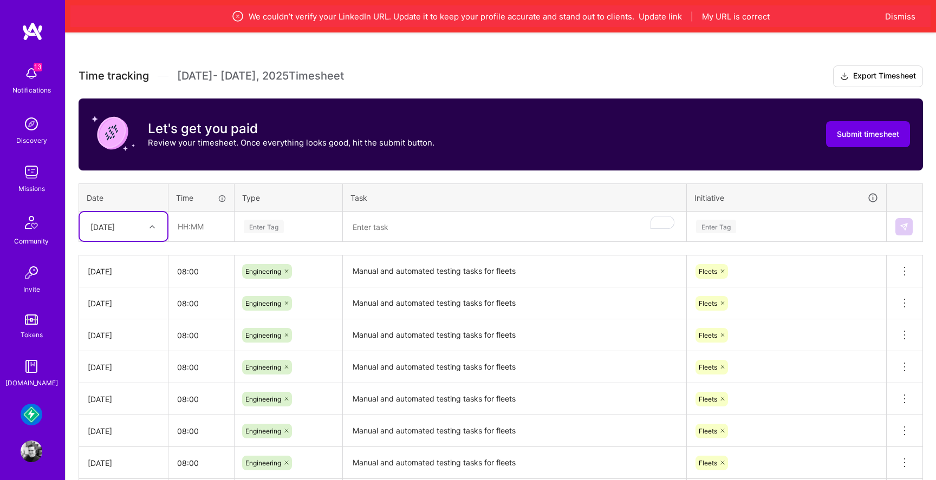
click at [145, 217] on div "[DATE]" at bounding box center [124, 226] width 88 height 29
click at [122, 355] on div "[DATE]" at bounding box center [124, 355] width 88 height 20
click at [146, 228] on div at bounding box center [153, 227] width 17 height 14
click at [156, 221] on div at bounding box center [153, 227] width 17 height 14
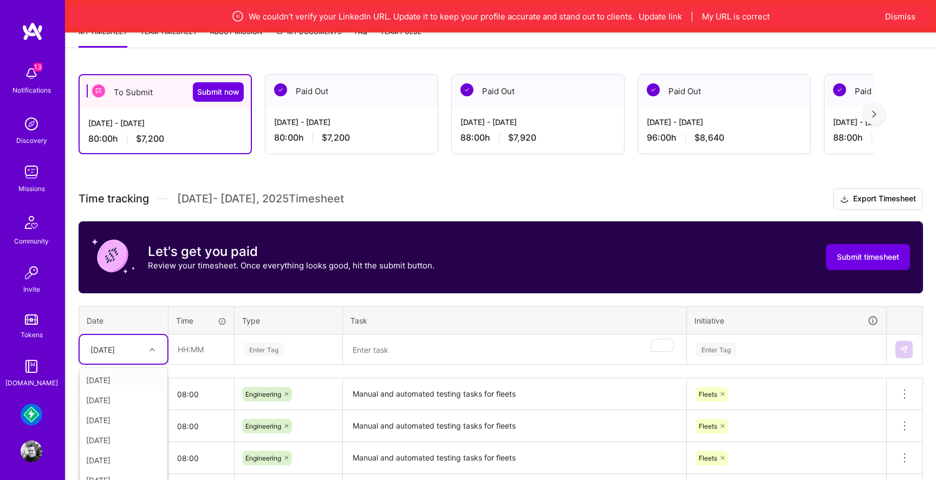
scroll to position [212, 0]
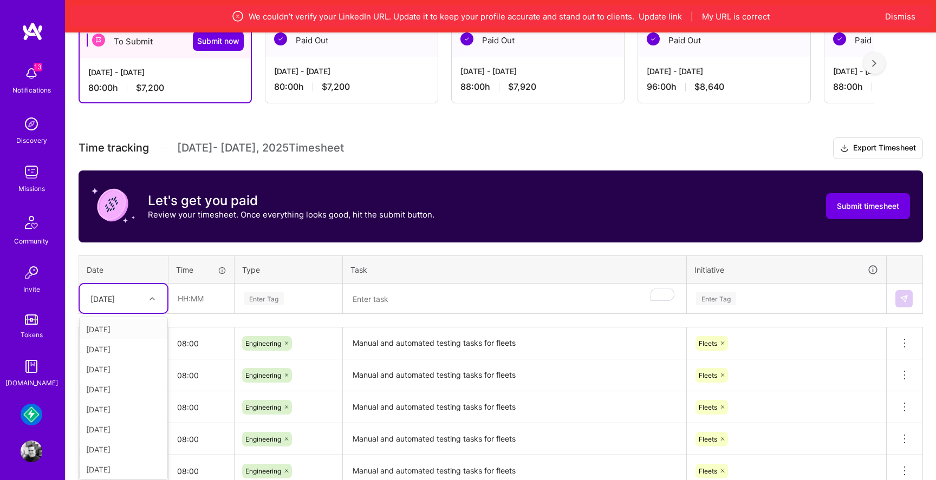
click at [137, 313] on div "option [DATE], selected. option [DATE] focused, 1 of 15. 14 results available. …" at bounding box center [124, 298] width 88 height 29
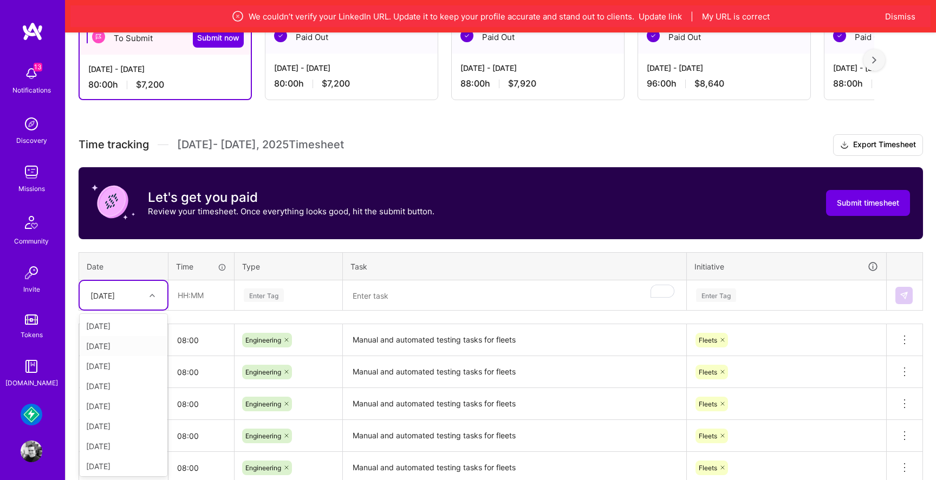
scroll to position [122, 0]
click at [127, 463] on div "[DATE]" at bounding box center [124, 464] width 88 height 20
click at [198, 301] on input "text" at bounding box center [201, 295] width 64 height 29
type input "08:00"
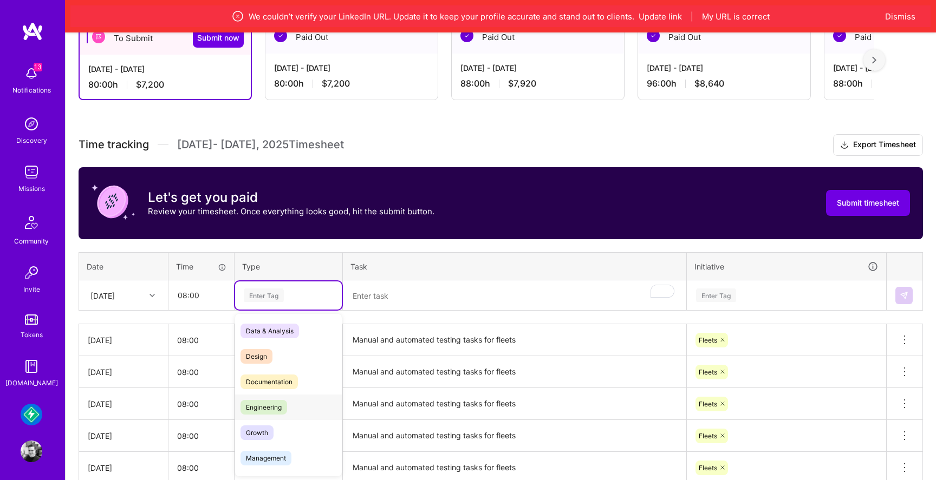
click at [260, 404] on span "Engineering" at bounding box center [263, 407] width 47 height 15
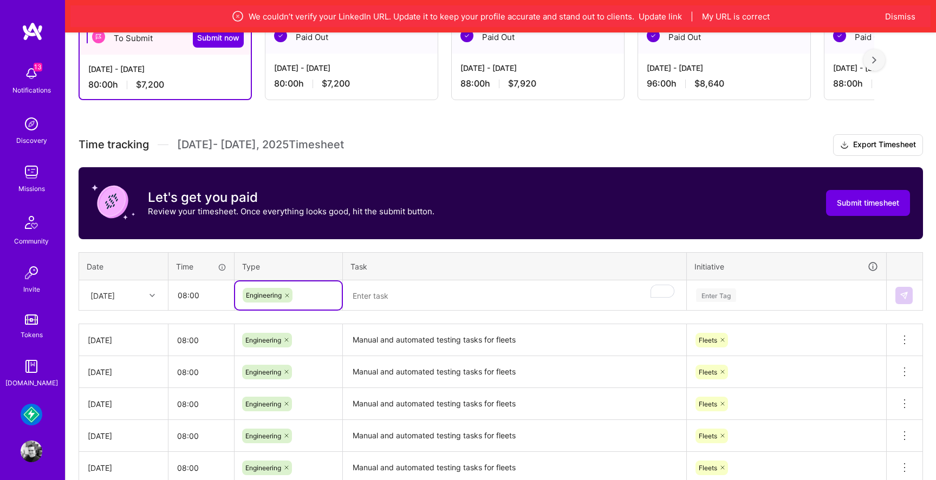
click at [401, 297] on textarea "To enrich screen reader interactions, please activate Accessibility in Grammarl…" at bounding box center [514, 296] width 341 height 29
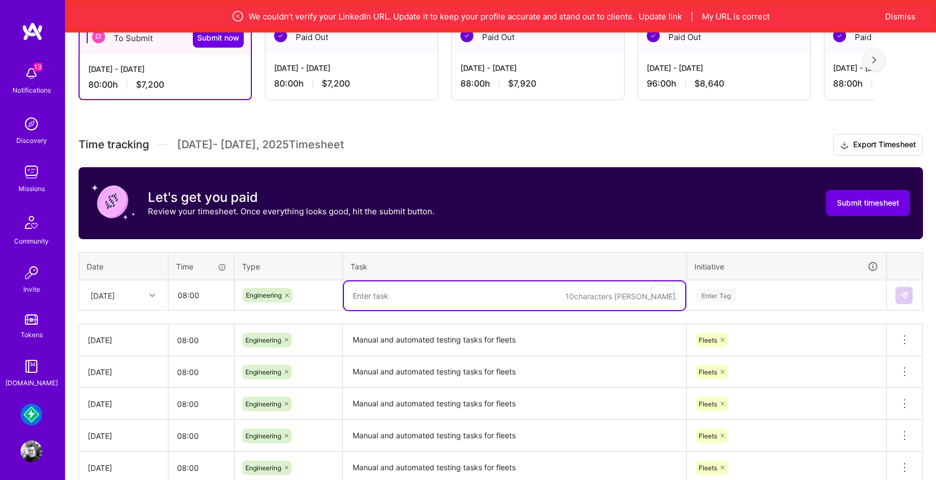
paste textarea "Manual and automated testing tasks for fleets"
type textarea "Manual and automated testing tasks for fleets"
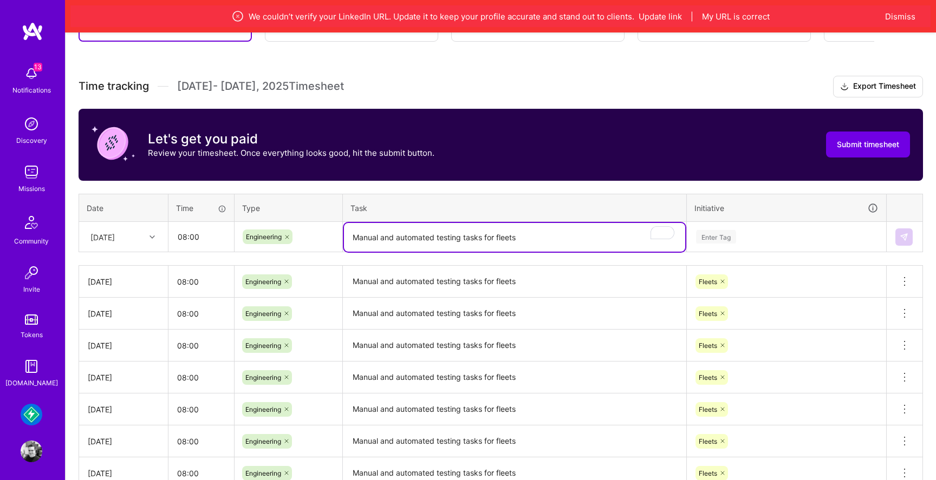
click at [717, 251] on div "Enter Tag" at bounding box center [786, 237] width 198 height 28
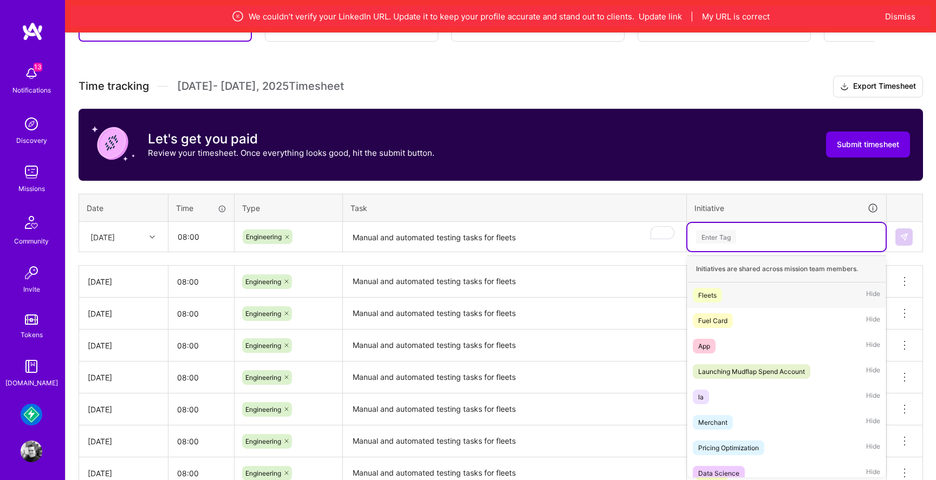
scroll to position [271, 0]
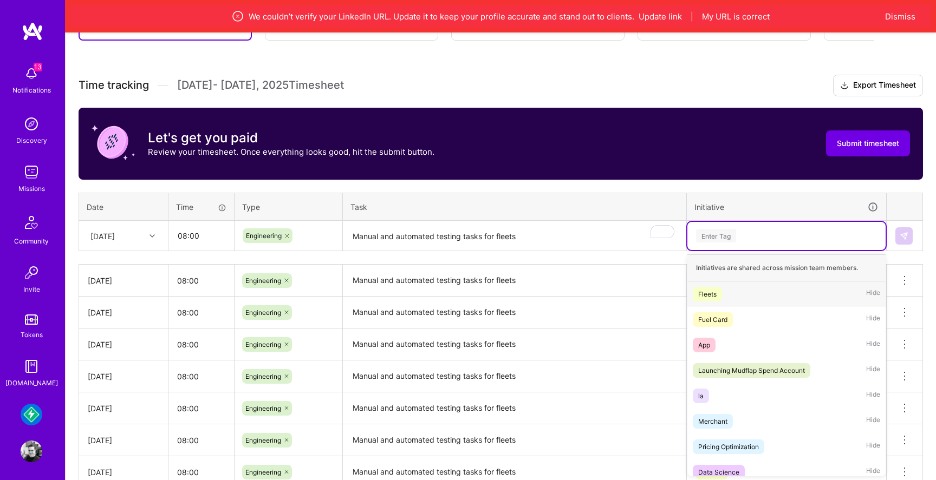
click at [732, 299] on div "Fleets Hide" at bounding box center [786, 294] width 198 height 25
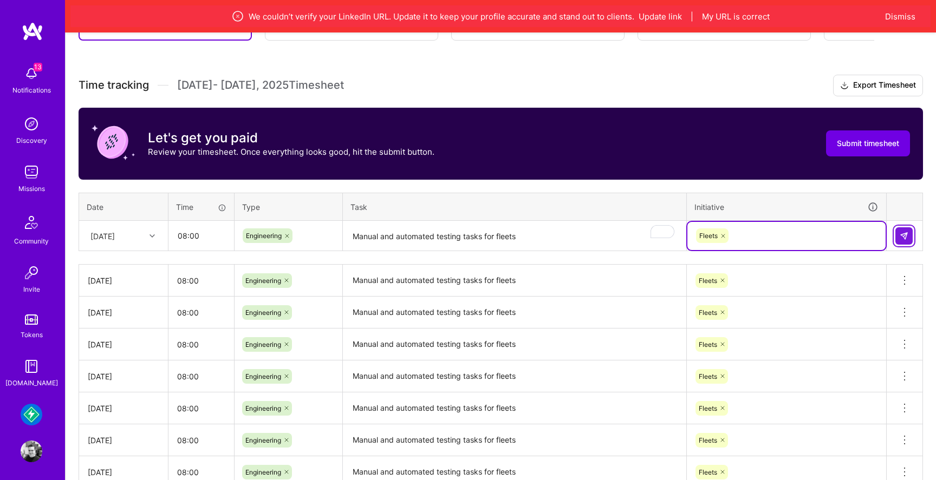
click at [907, 235] on img at bounding box center [903, 236] width 9 height 9
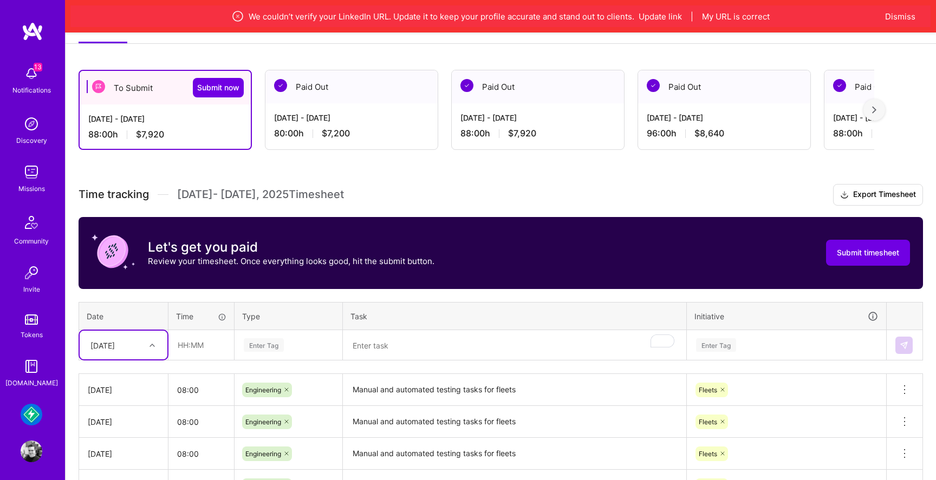
scroll to position [123, 0]
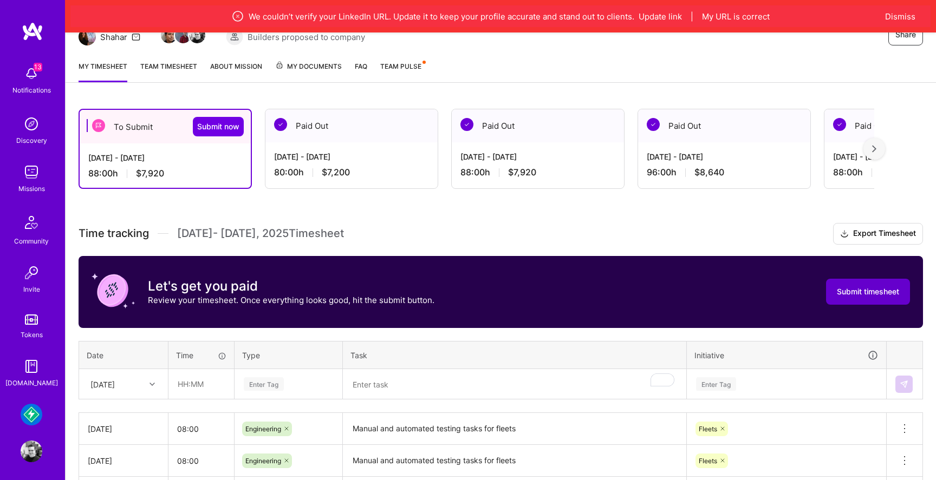
click at [863, 299] on button "Submit timesheet" at bounding box center [868, 292] width 84 height 26
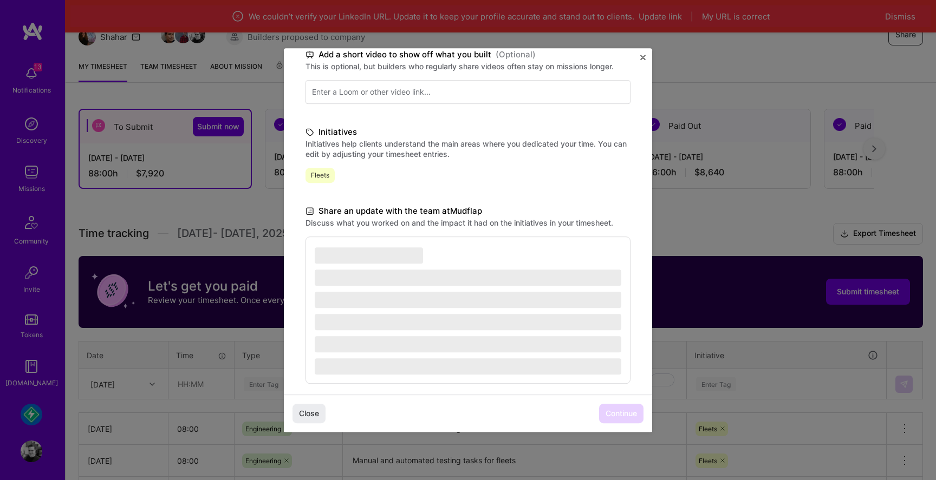
scroll to position [192, 0]
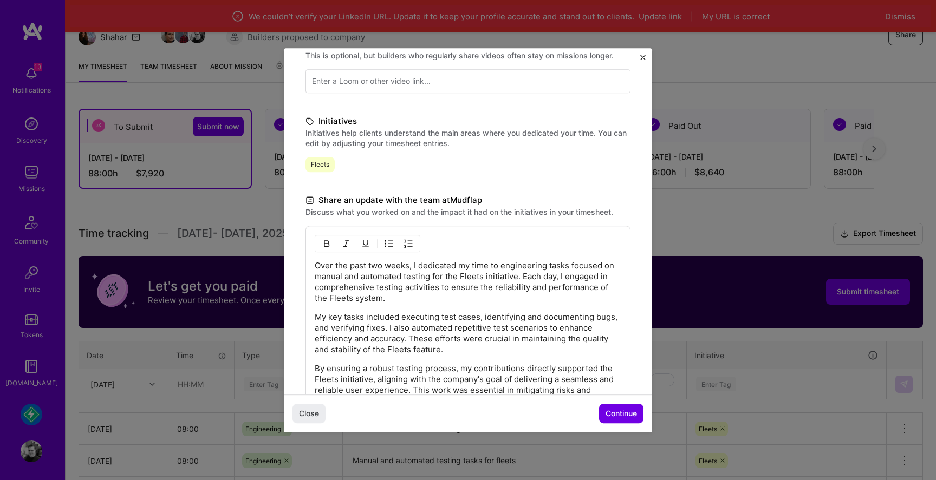
click at [624, 411] on span "Continue" at bounding box center [620, 413] width 31 height 11
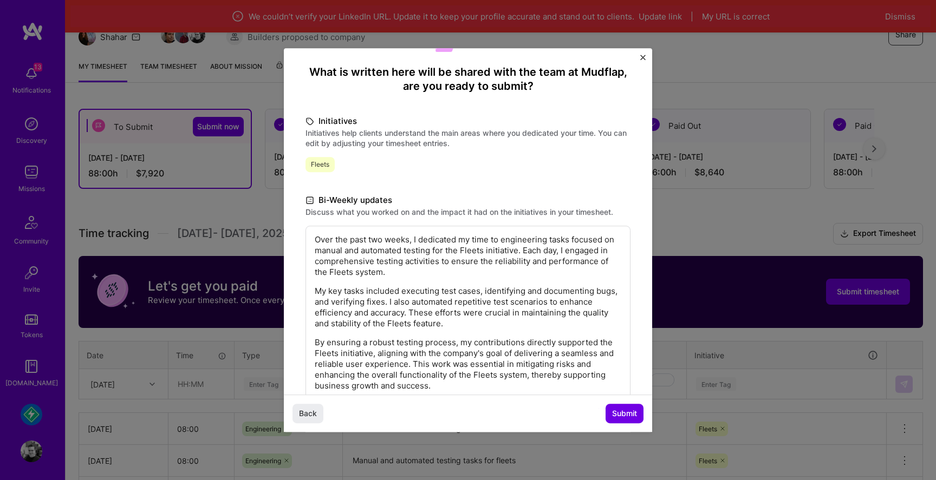
click at [624, 411] on span "Submit" at bounding box center [624, 413] width 25 height 11
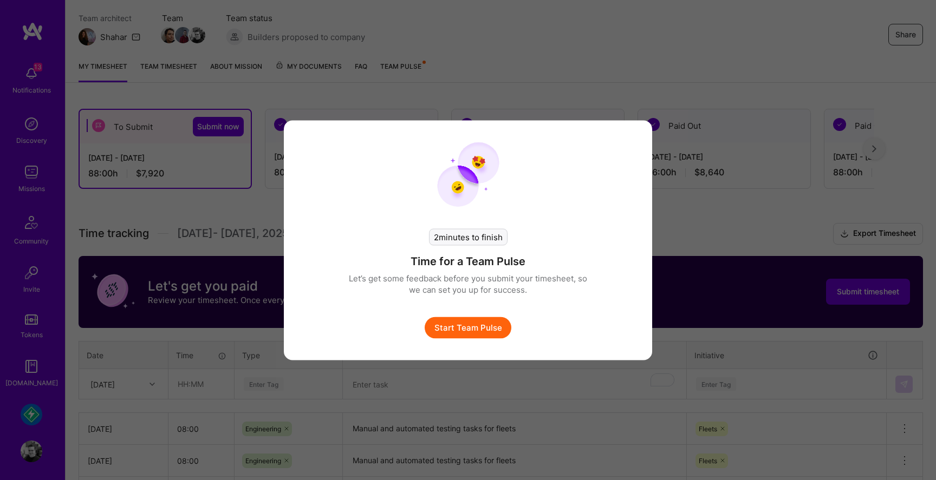
click at [482, 328] on button "Start Team Pulse" at bounding box center [467, 328] width 87 height 22
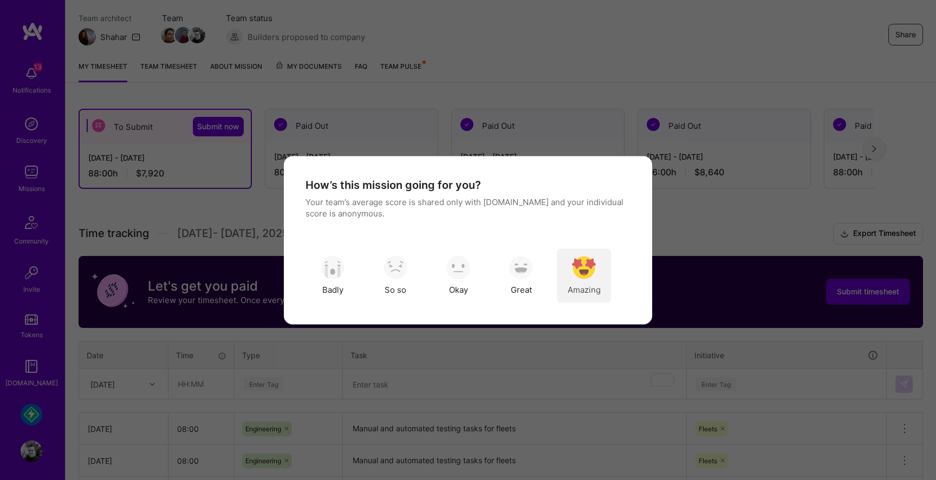
click at [587, 267] on img "modal" at bounding box center [584, 268] width 24 height 24
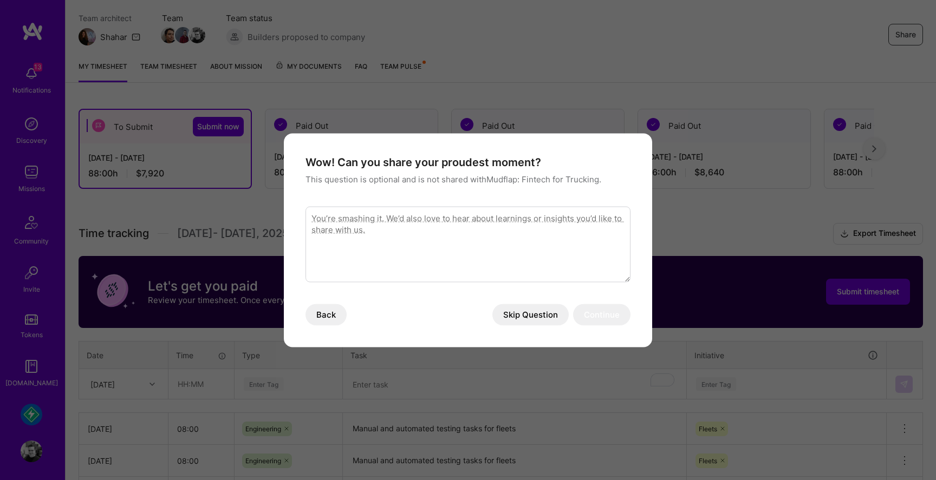
click at [540, 315] on button "Skip Question" at bounding box center [530, 315] width 76 height 22
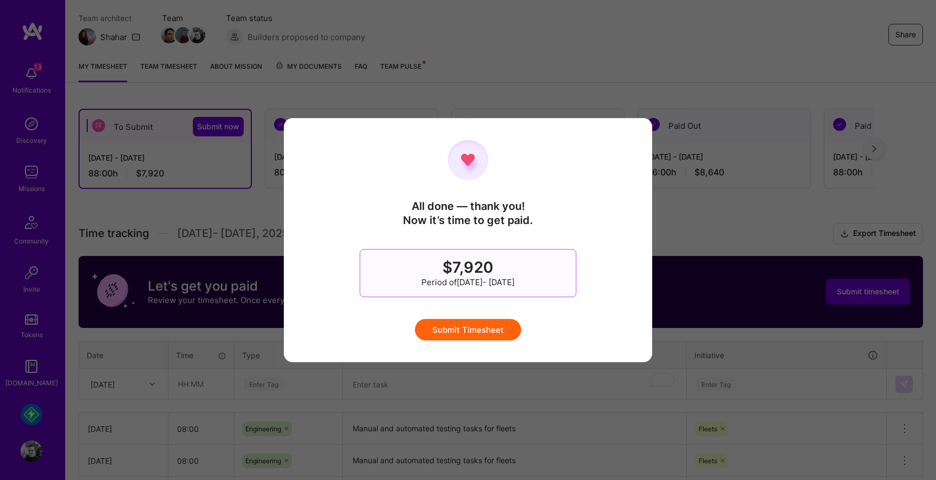
click at [486, 336] on button "Submit Timesheet" at bounding box center [468, 330] width 106 height 22
